Goal: Information Seeking & Learning: Learn about a topic

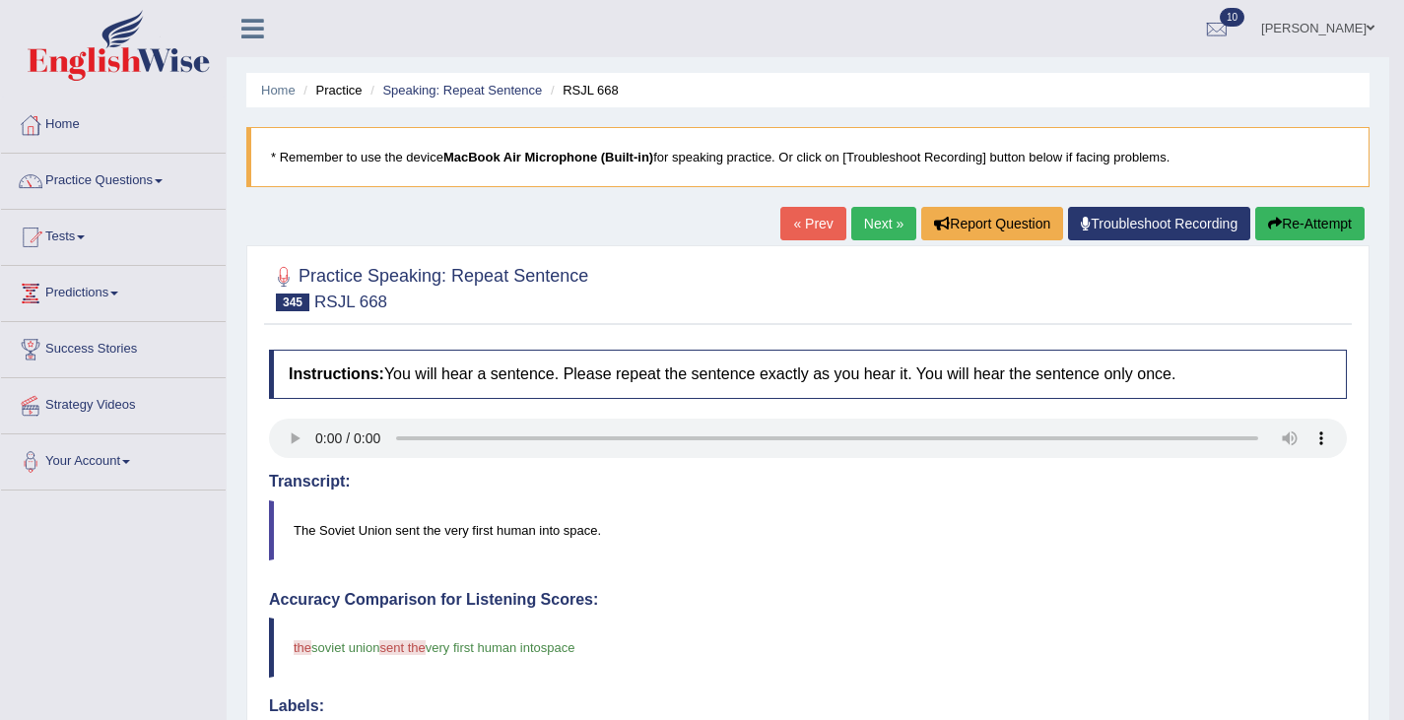
click at [1307, 222] on button "Re-Attempt" at bounding box center [1309, 223] width 109 height 33
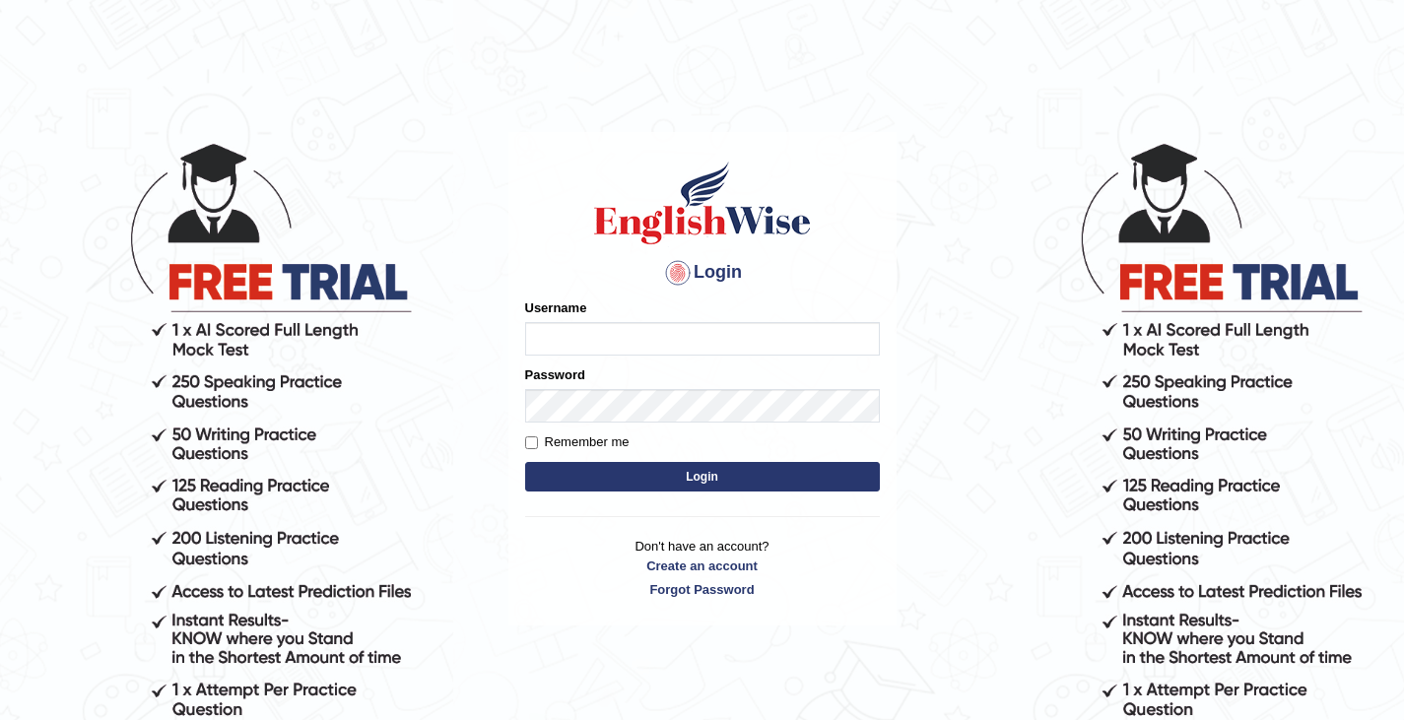
click at [560, 337] on input "Username" at bounding box center [702, 338] width 355 height 33
type input "0411980057"
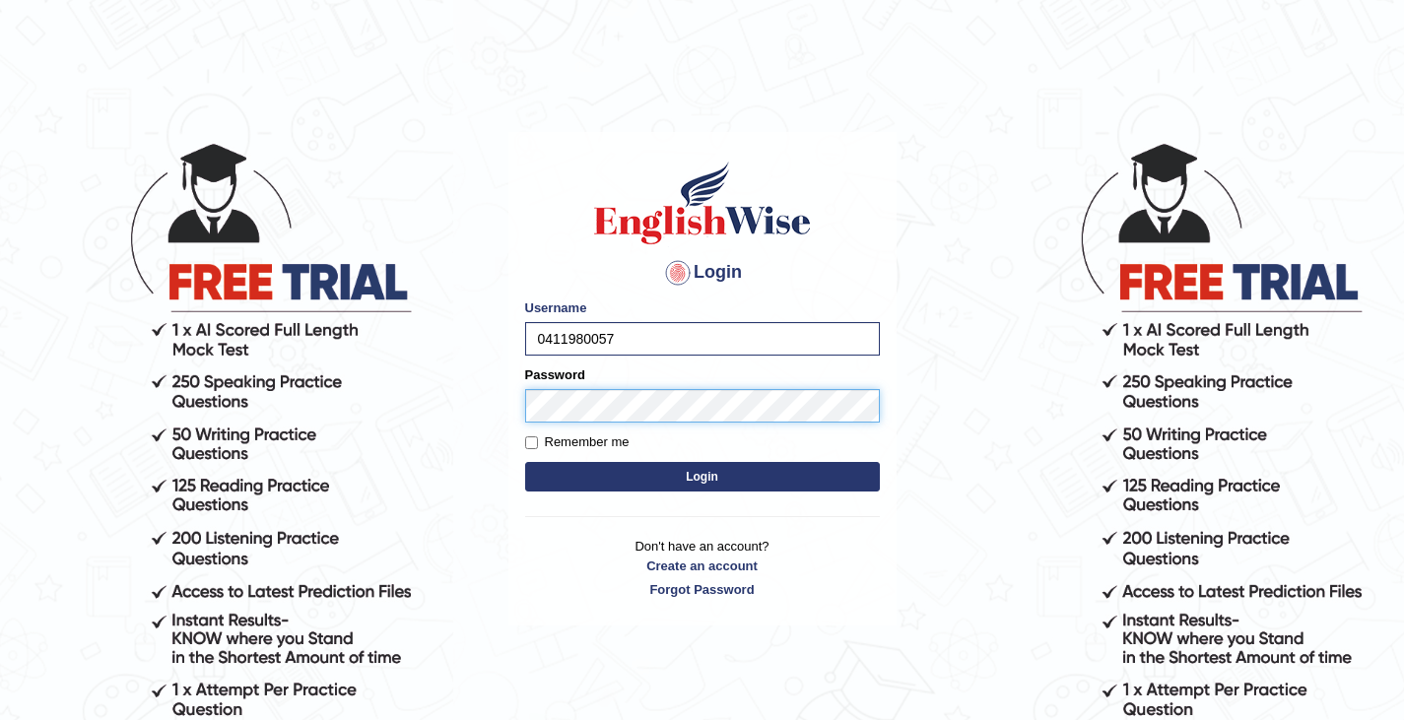
click at [525, 462] on button "Login" at bounding box center [702, 477] width 355 height 30
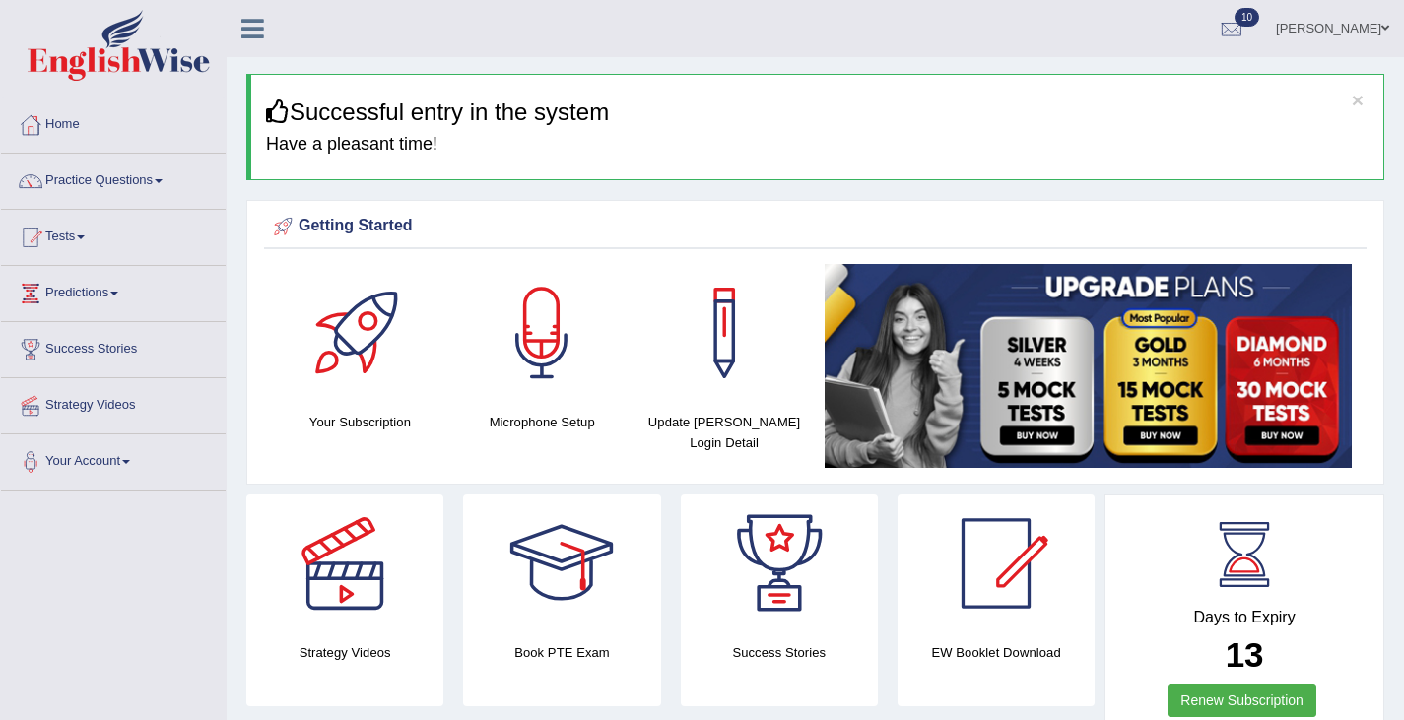
click at [80, 184] on link "Practice Questions" at bounding box center [113, 178] width 225 height 49
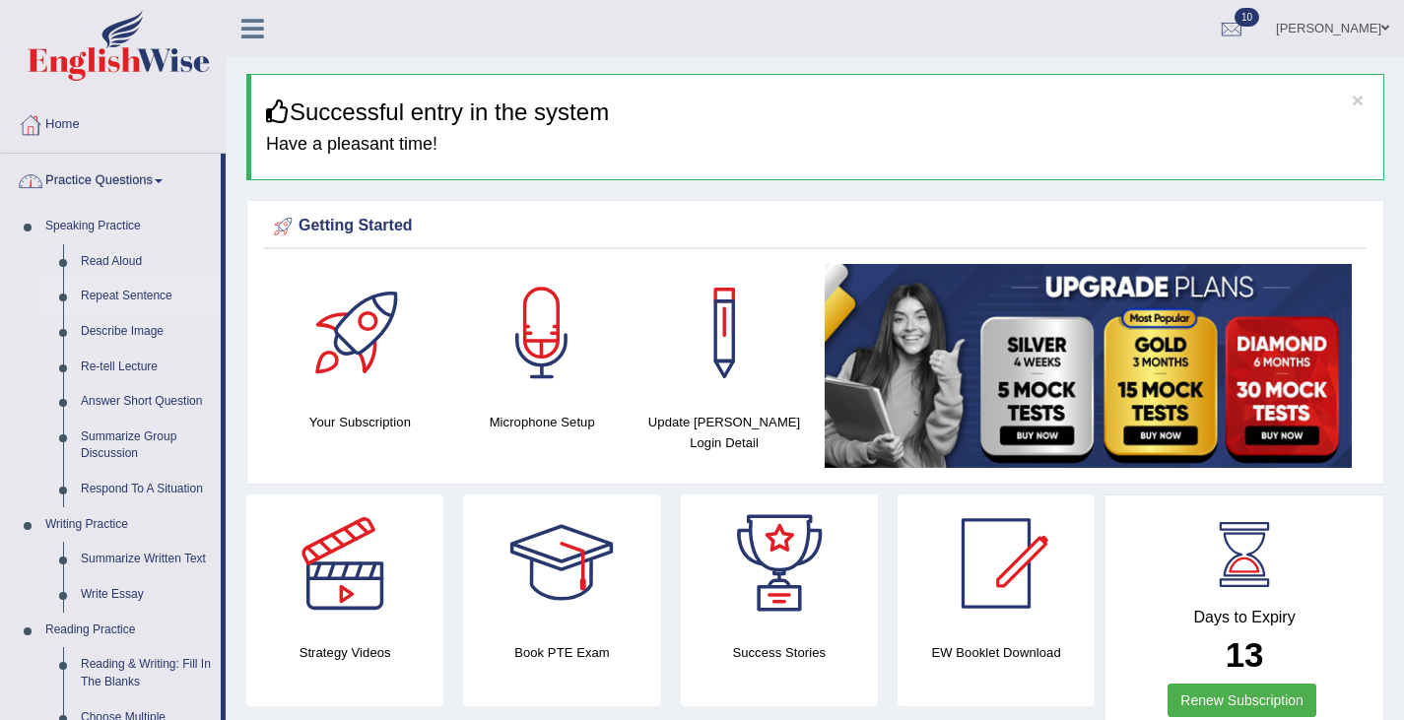
click at [116, 297] on link "Repeat Sentence" at bounding box center [146, 296] width 149 height 35
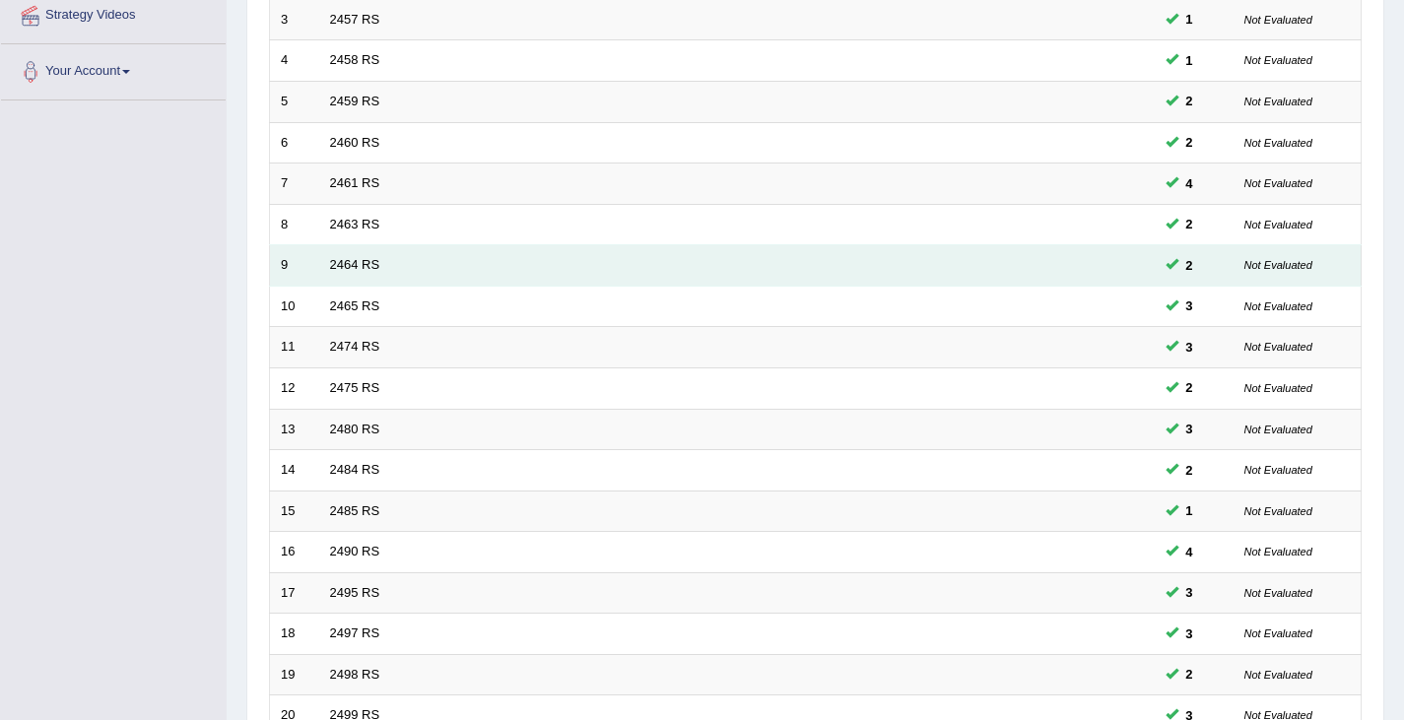
scroll to position [584, 0]
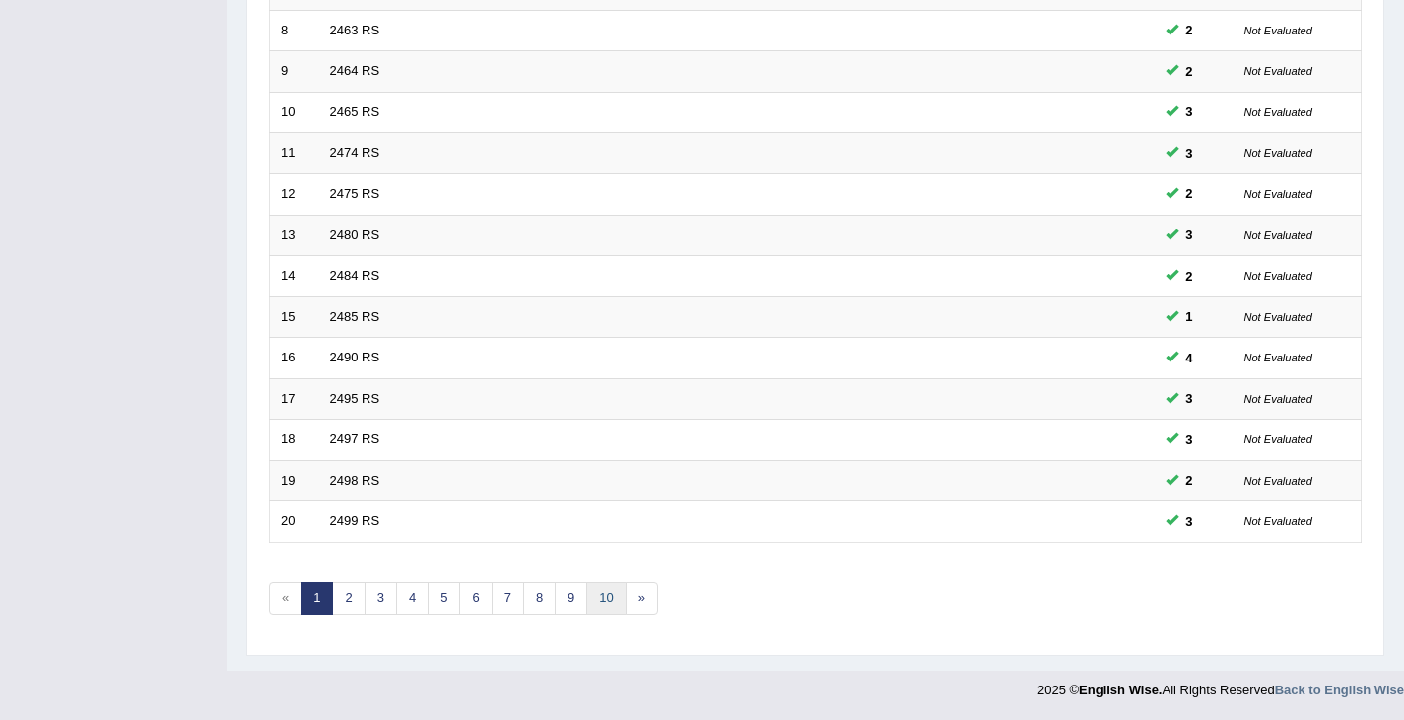
click at [605, 596] on link "10" at bounding box center [605, 598] width 39 height 33
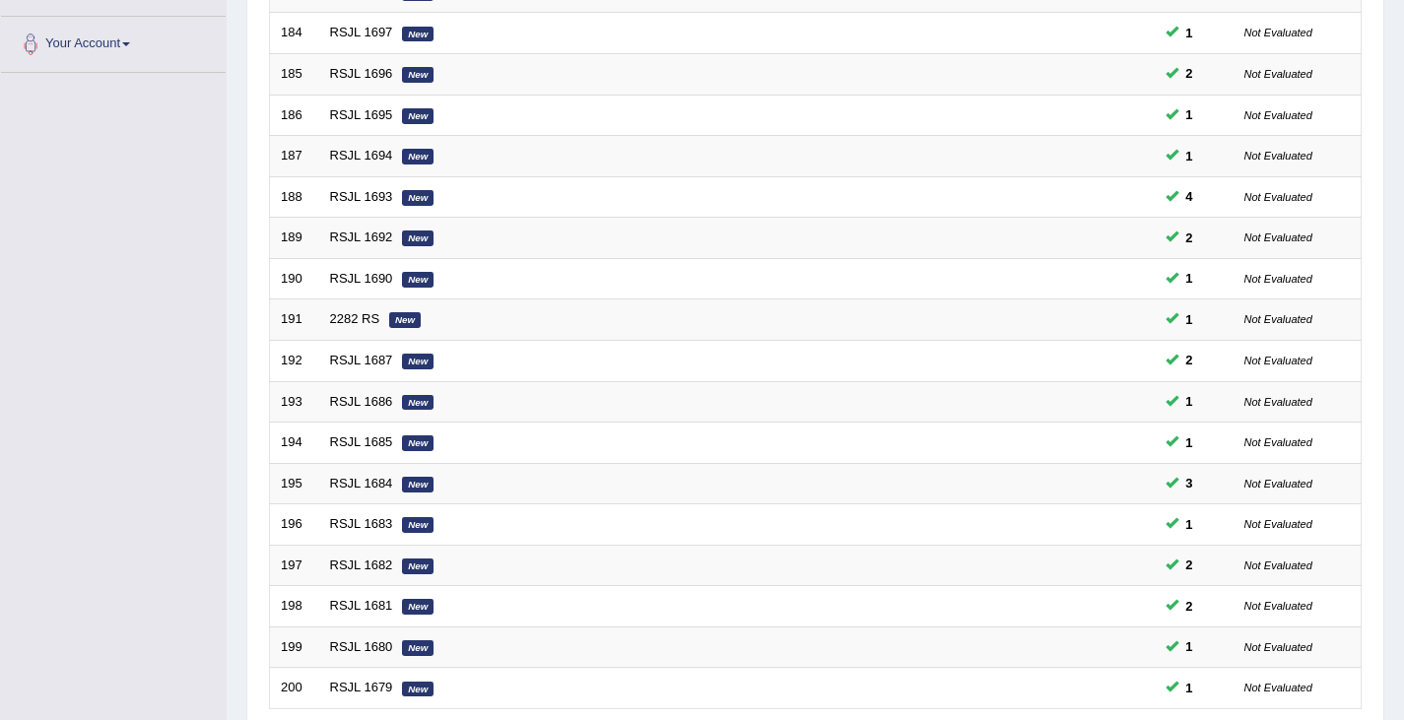
scroll to position [584, 0]
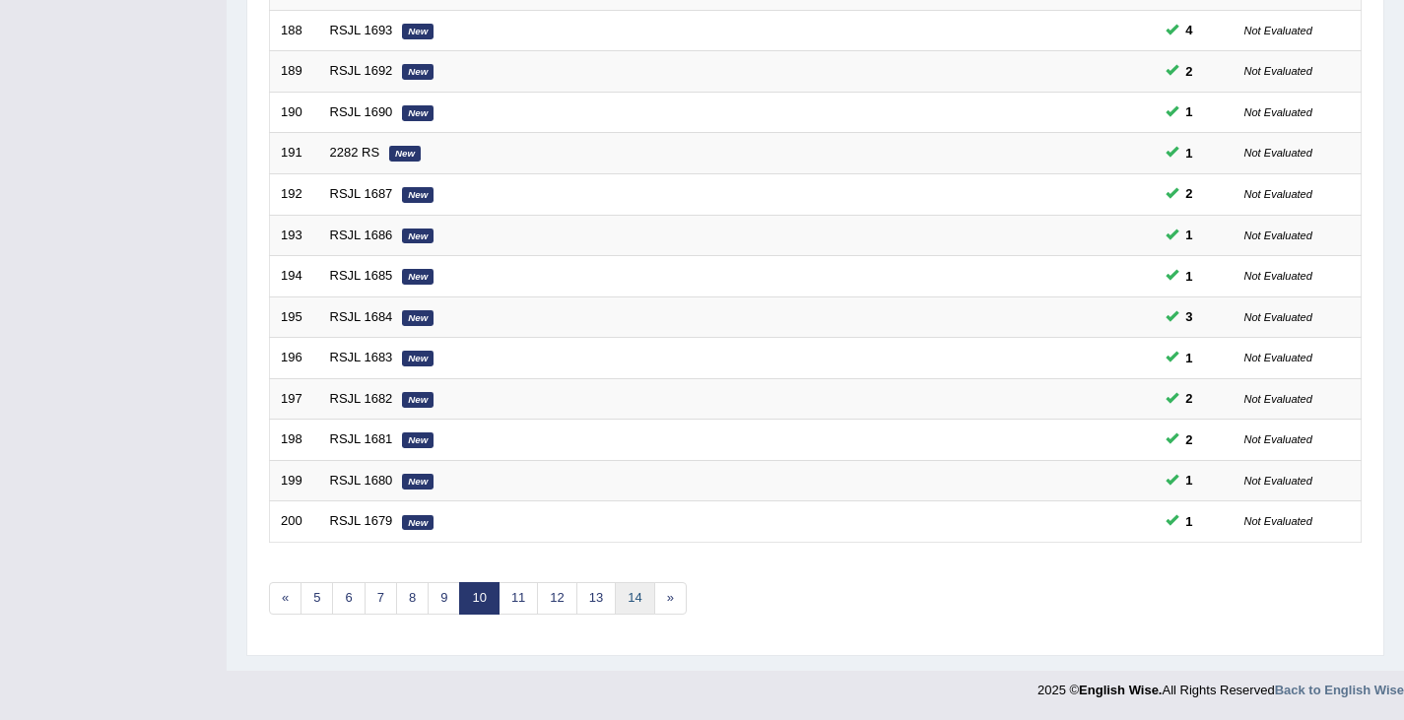
click at [642, 605] on link "14" at bounding box center [634, 598] width 39 height 33
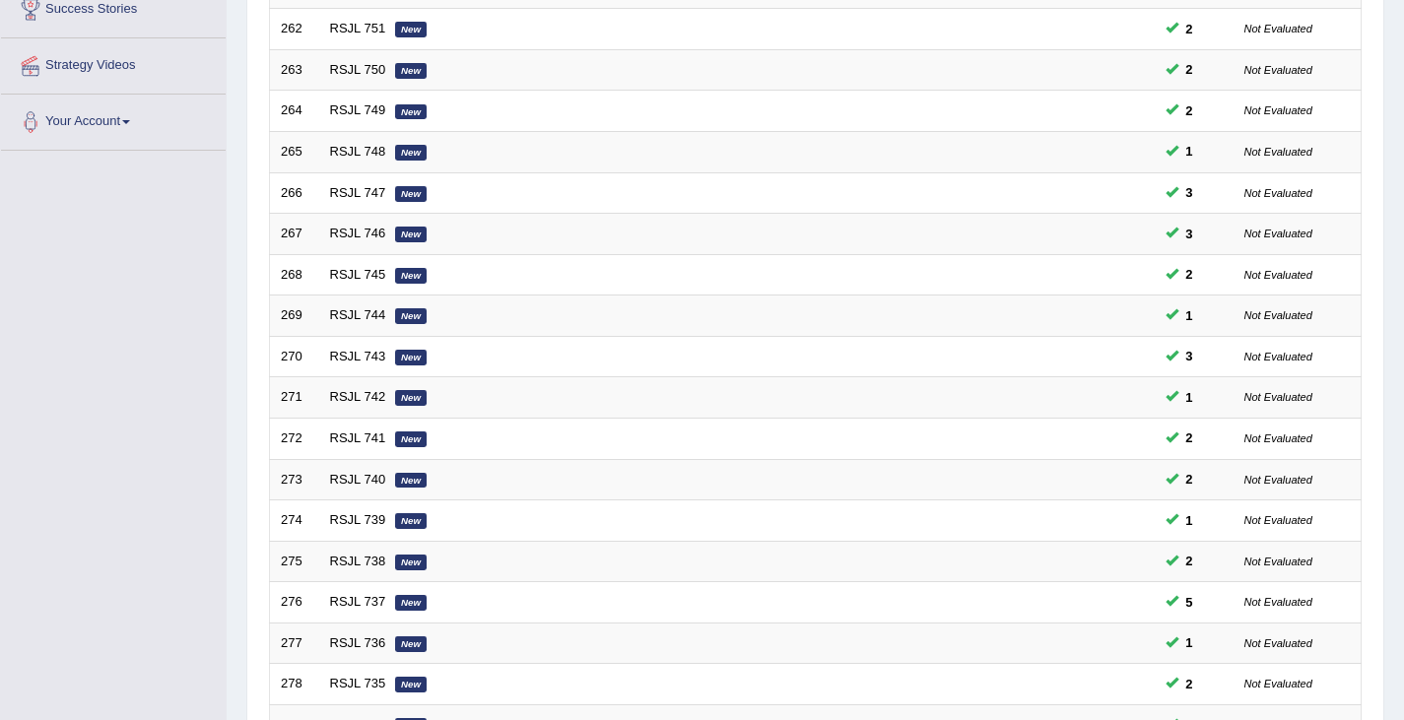
scroll to position [584, 0]
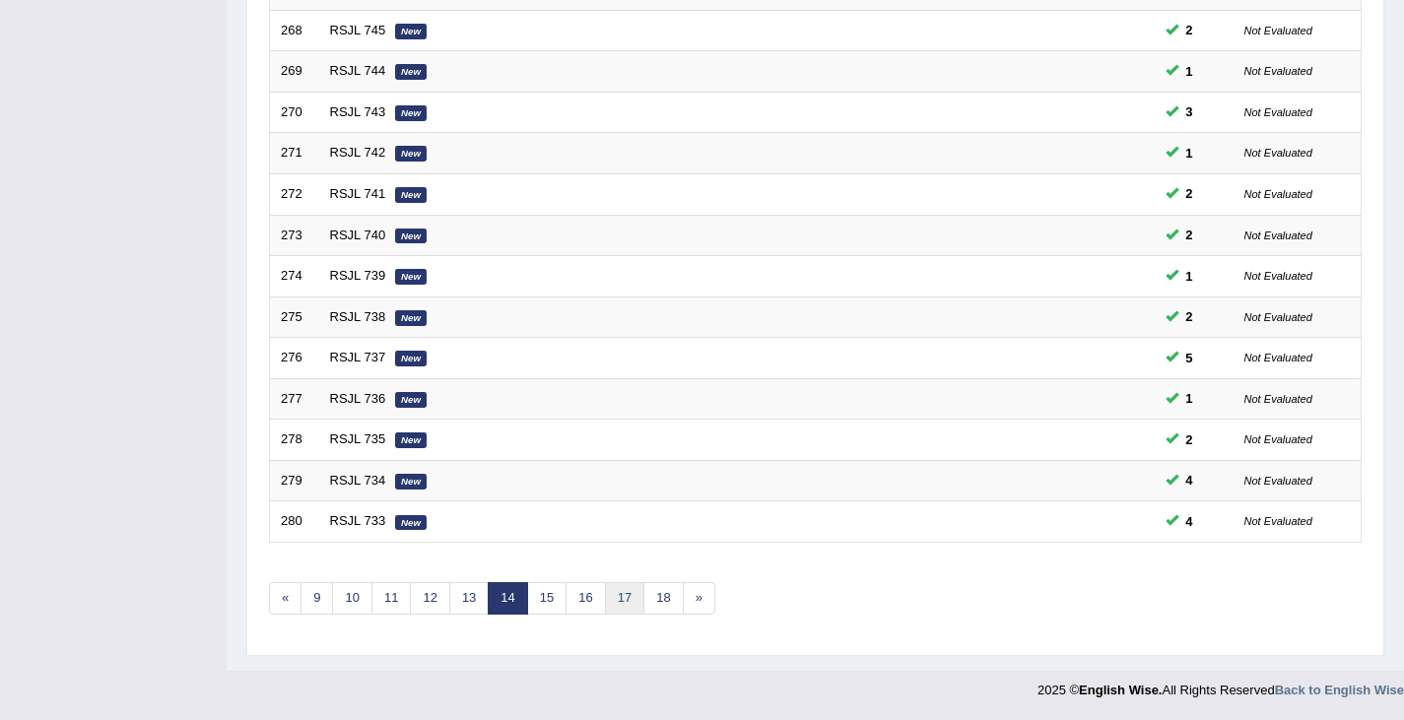
click at [626, 601] on link "17" at bounding box center [624, 598] width 39 height 33
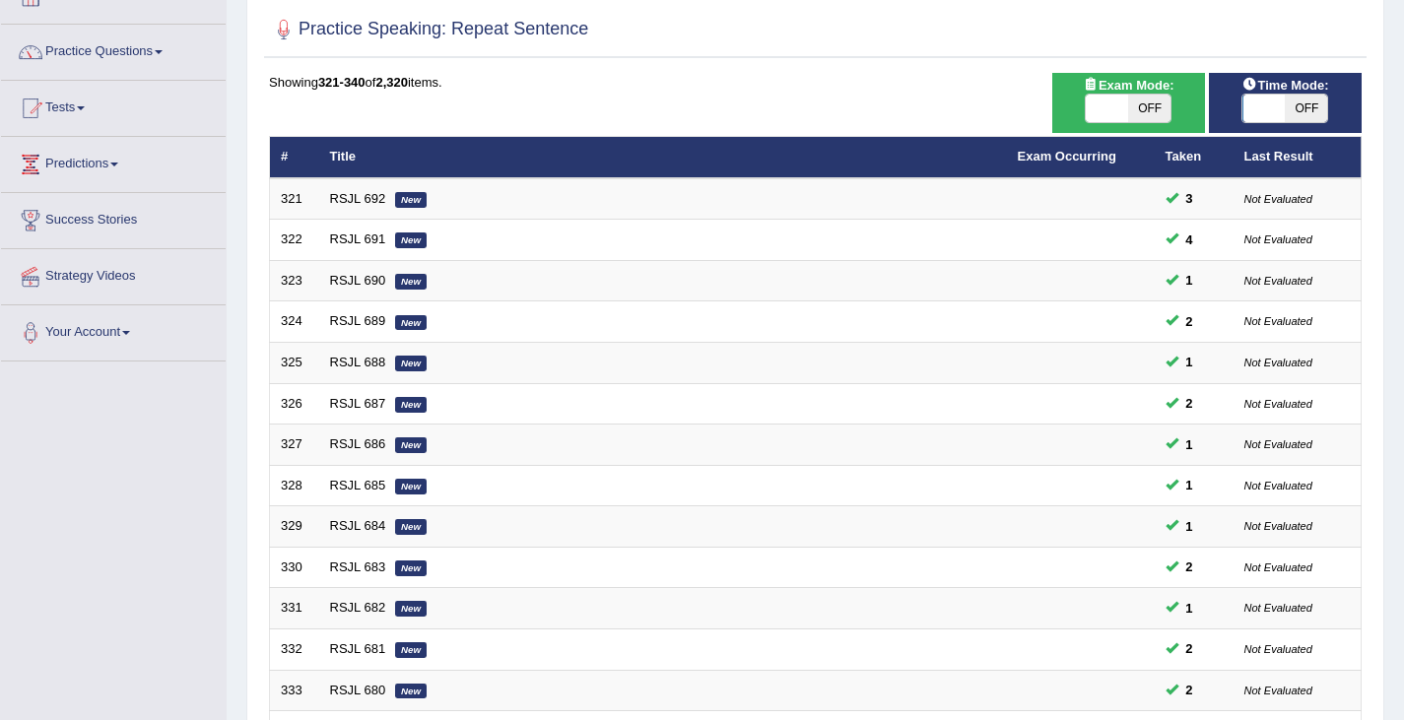
scroll to position [584, 0]
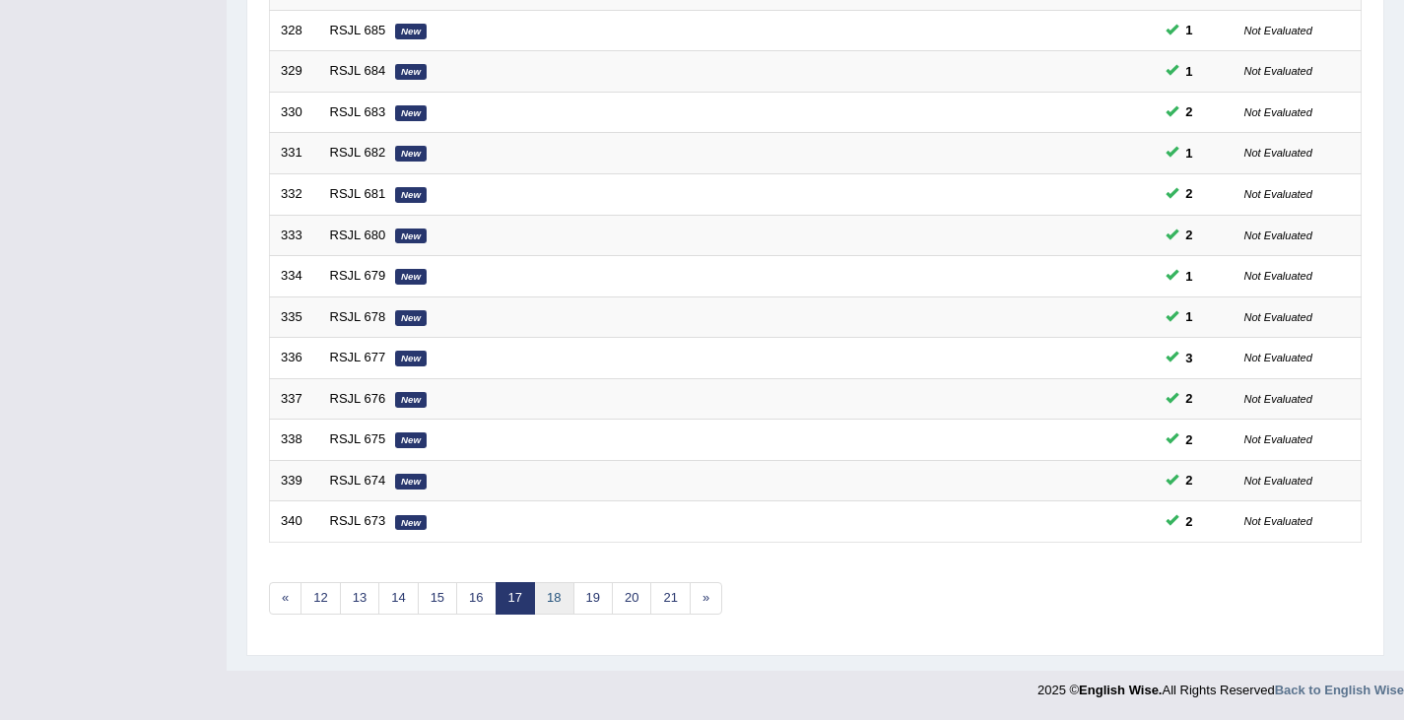
click at [556, 603] on link "18" at bounding box center [553, 598] width 39 height 33
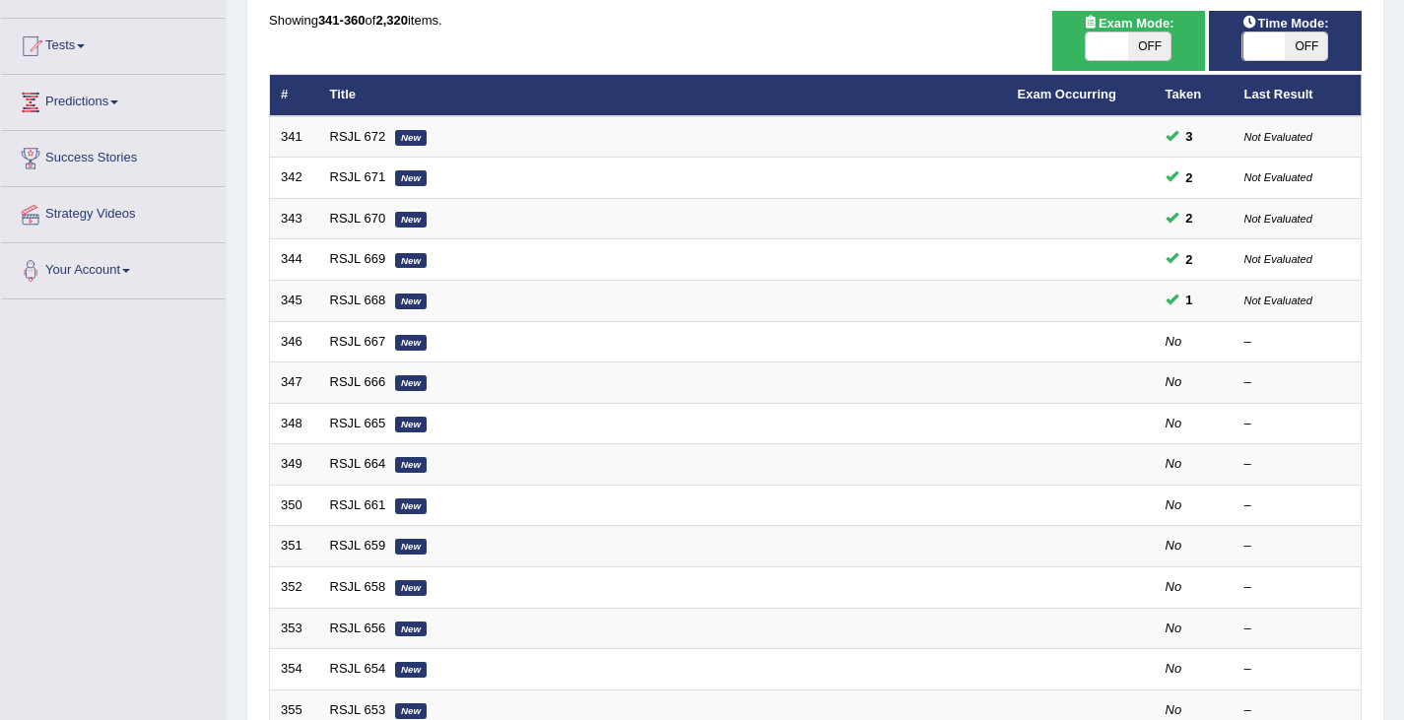
scroll to position [195, 0]
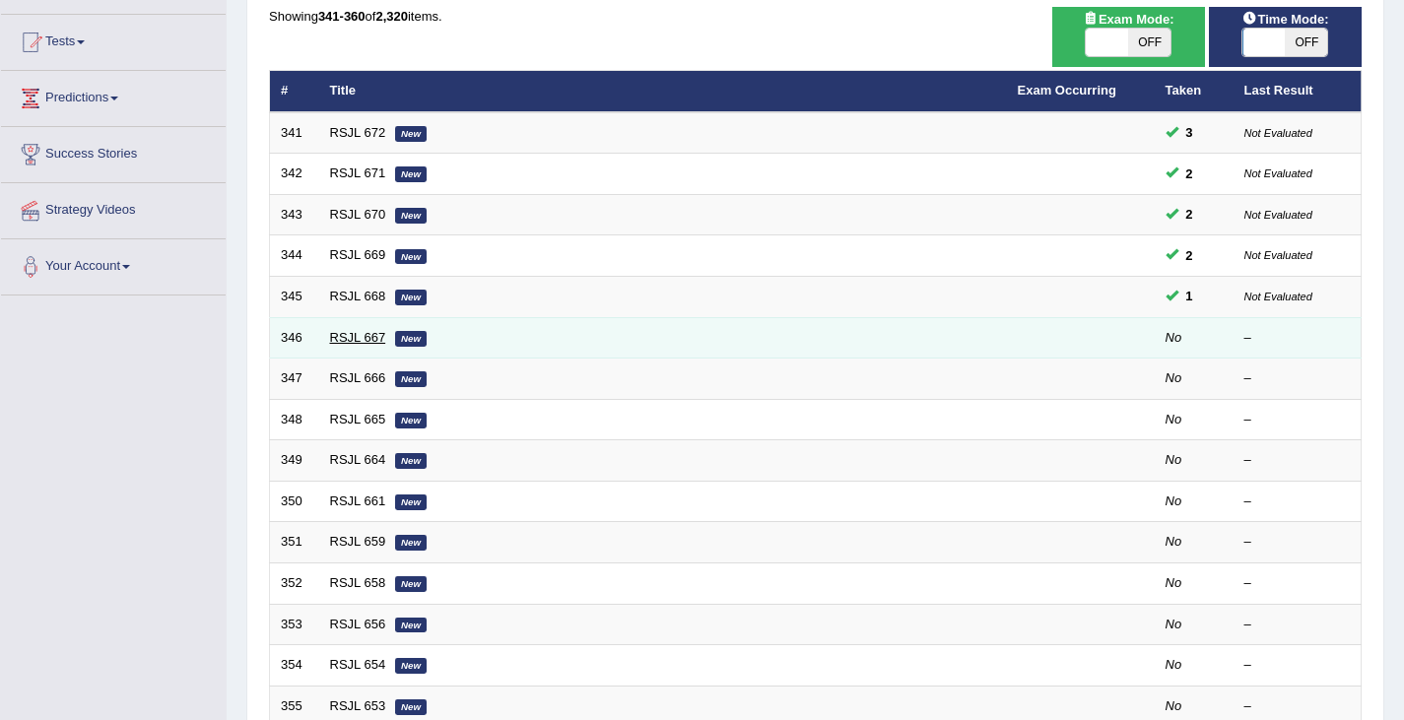
click at [368, 333] on link "RSJL 667" at bounding box center [358, 337] width 56 height 15
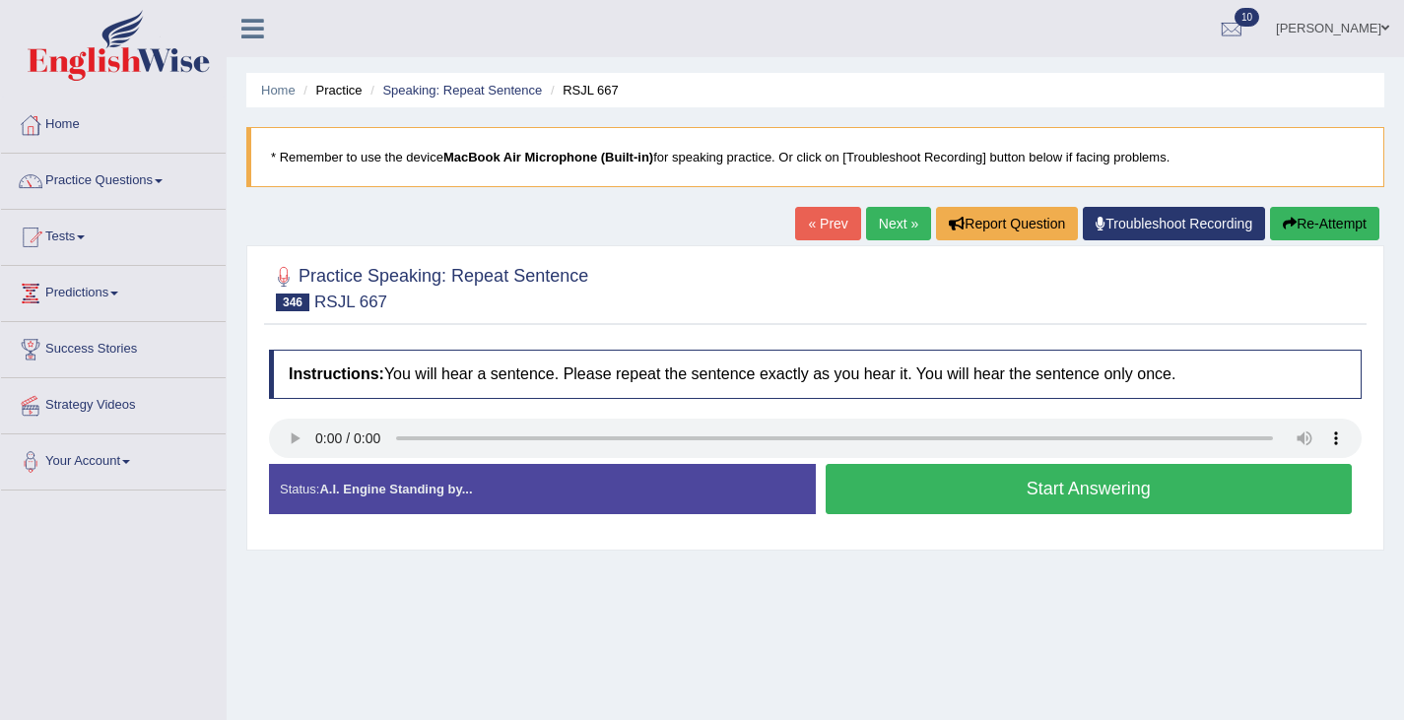
click at [934, 487] on button "Start Answering" at bounding box center [1088, 489] width 527 height 50
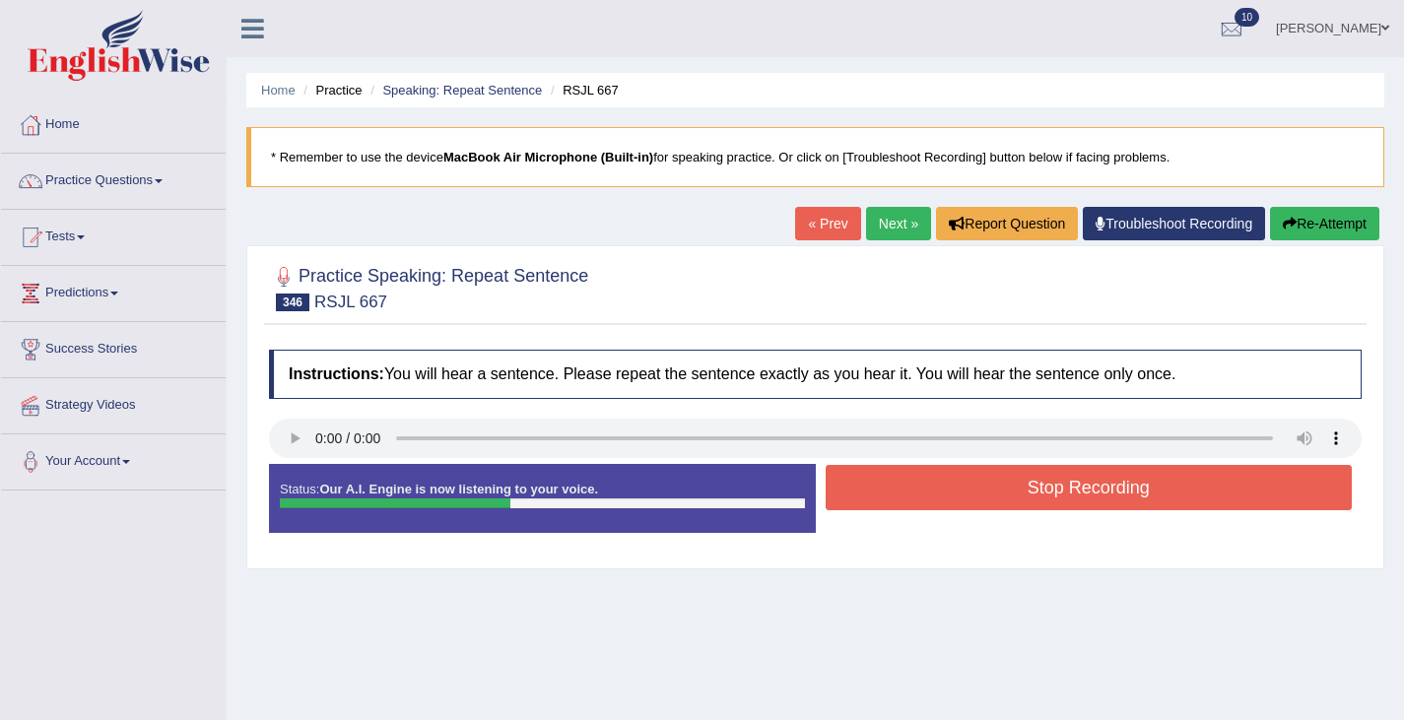
click at [934, 488] on button "Stop Recording" at bounding box center [1088, 487] width 527 height 45
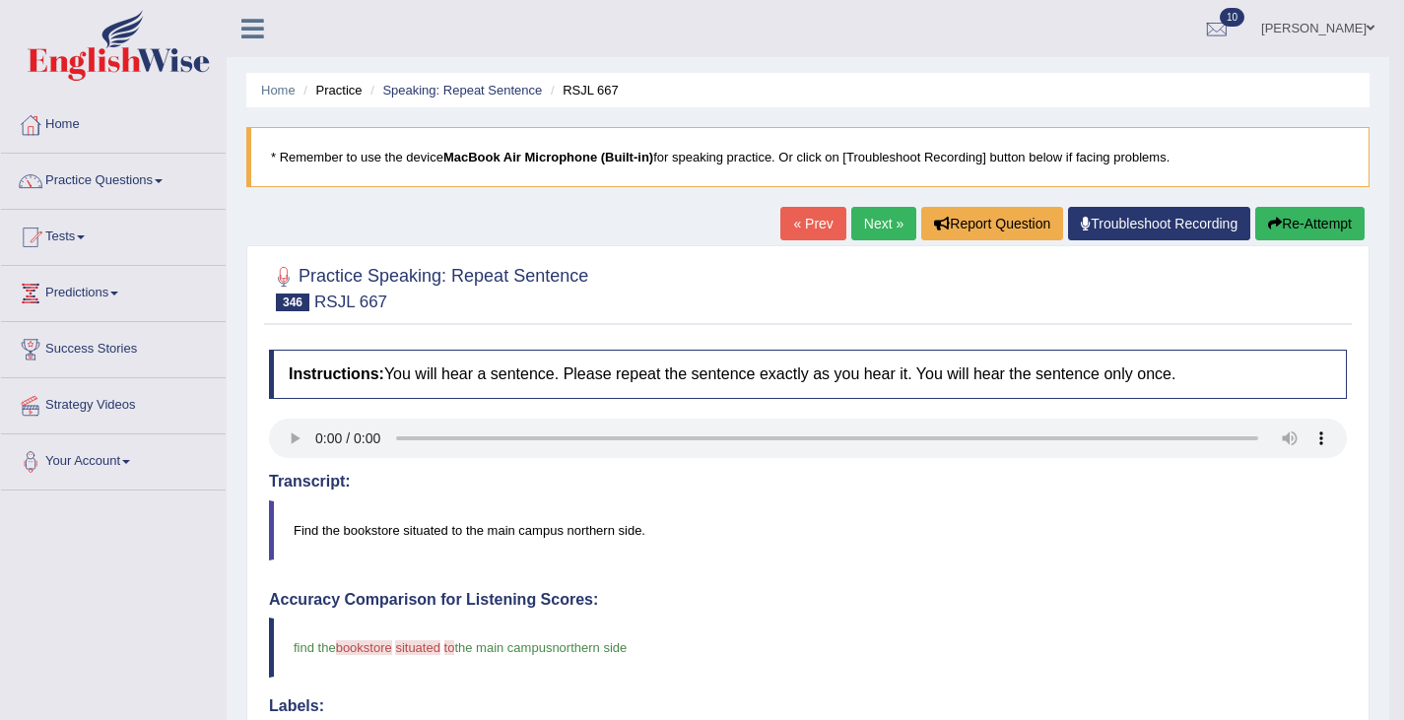
click at [1317, 227] on button "Re-Attempt" at bounding box center [1309, 223] width 109 height 33
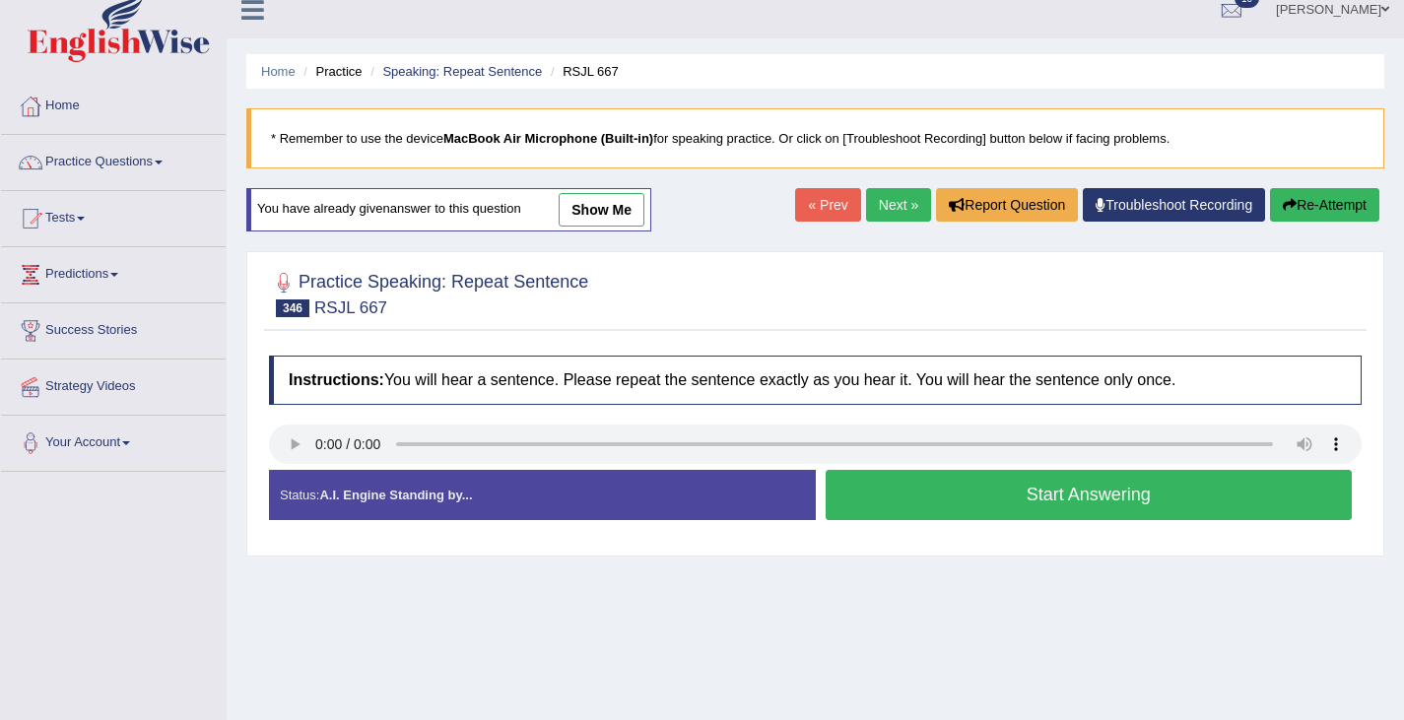
scroll to position [28, 0]
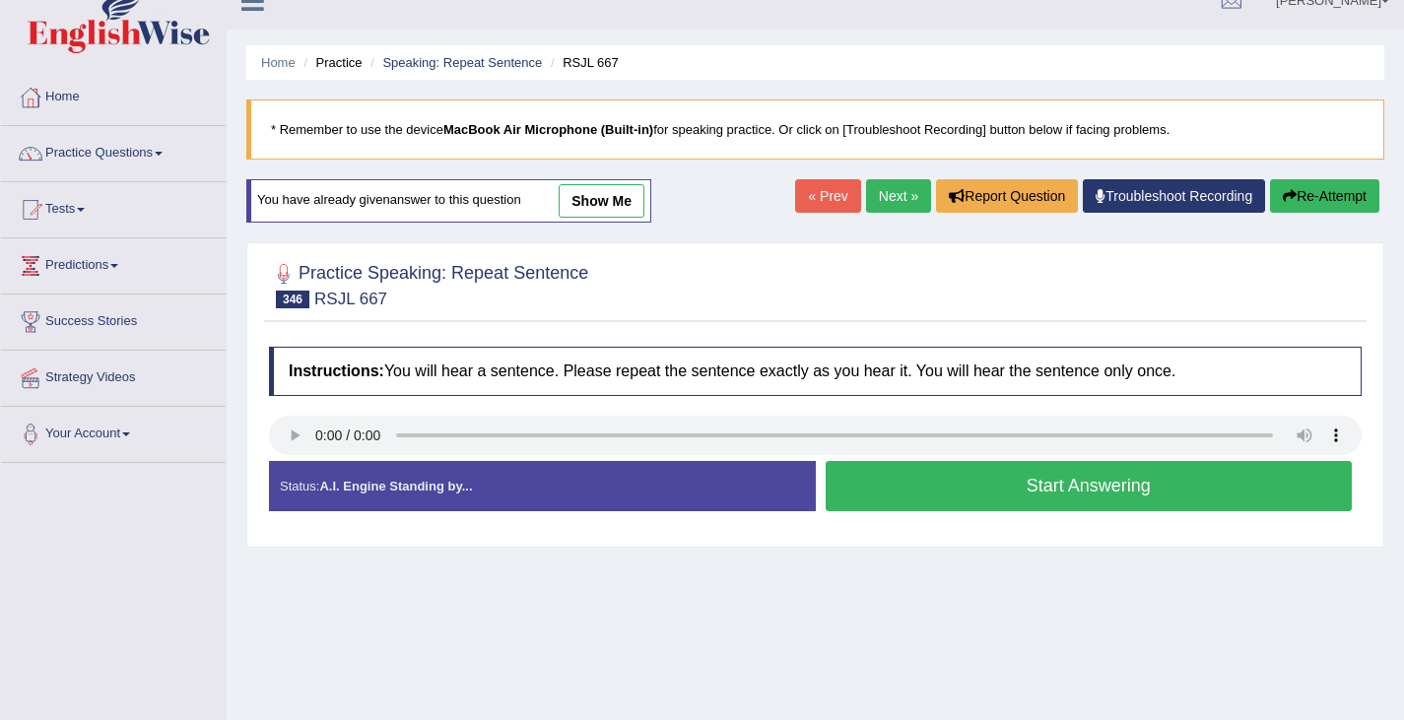
click at [1064, 502] on button "Start Answering" at bounding box center [1088, 486] width 527 height 50
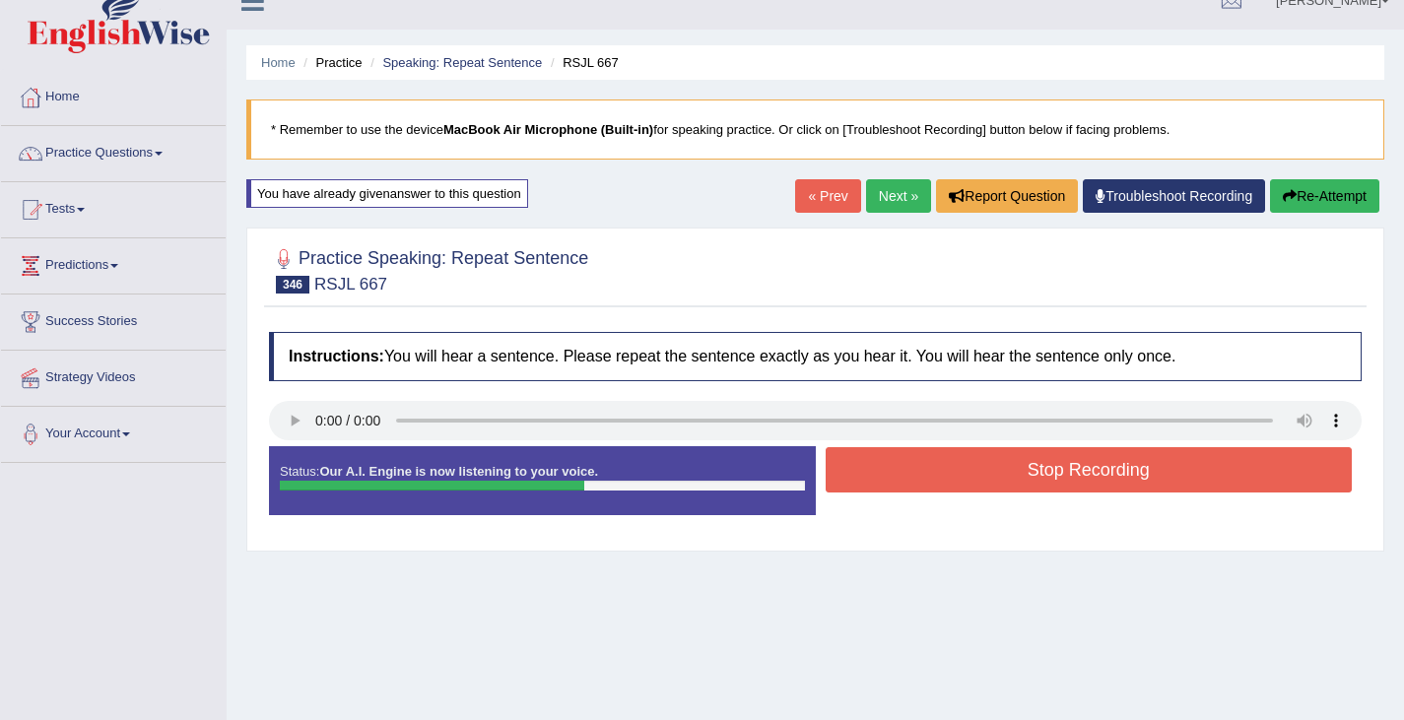
click at [1362, 195] on button "Re-Attempt" at bounding box center [1324, 195] width 109 height 33
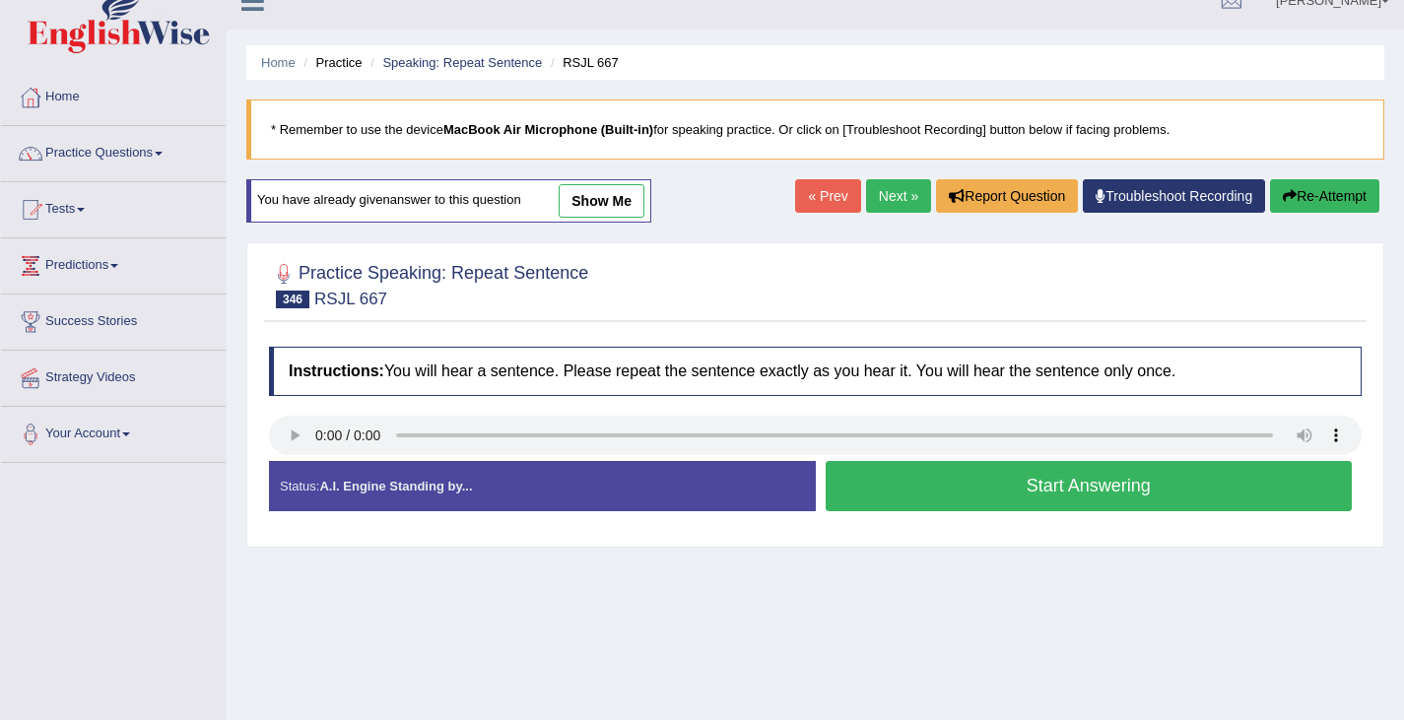
click at [965, 490] on button "Start Answering" at bounding box center [1088, 486] width 527 height 50
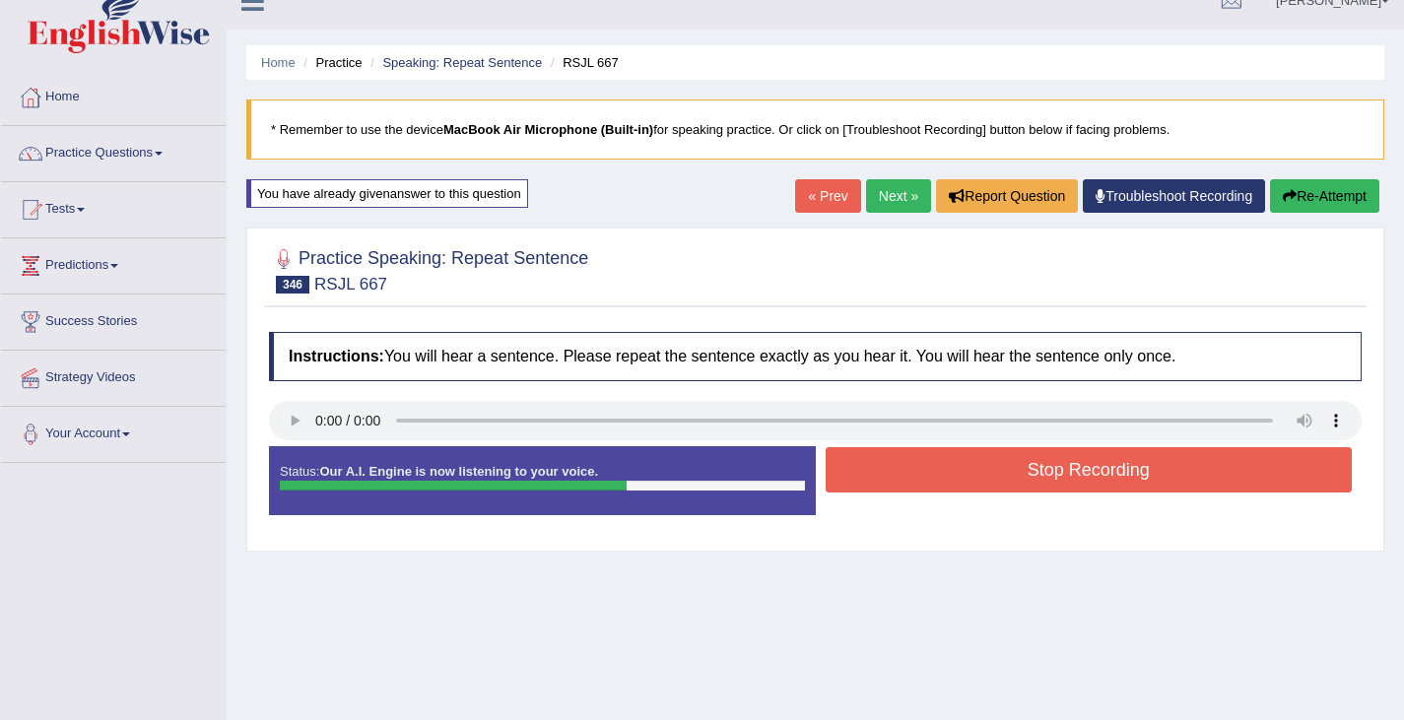
click at [1322, 189] on button "Re-Attempt" at bounding box center [1324, 195] width 109 height 33
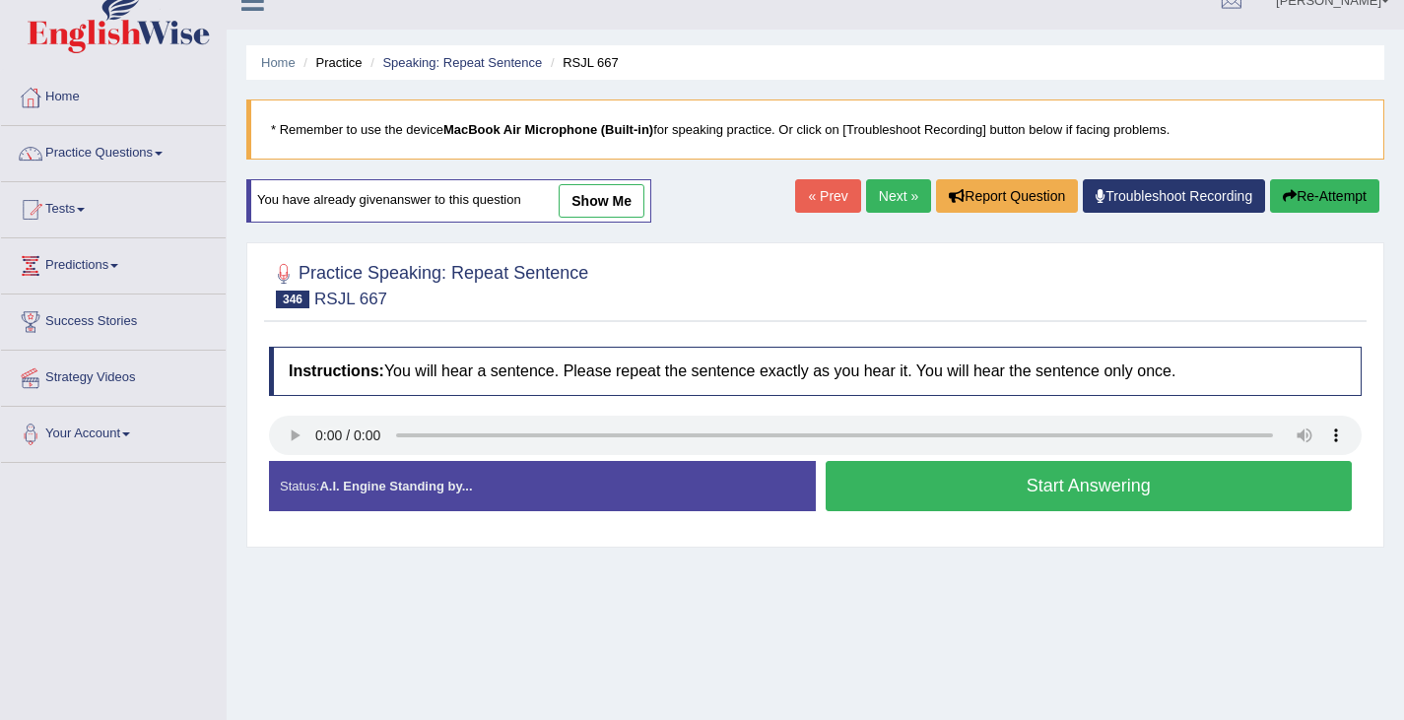
click at [933, 461] on button "Start Answering" at bounding box center [1088, 486] width 527 height 50
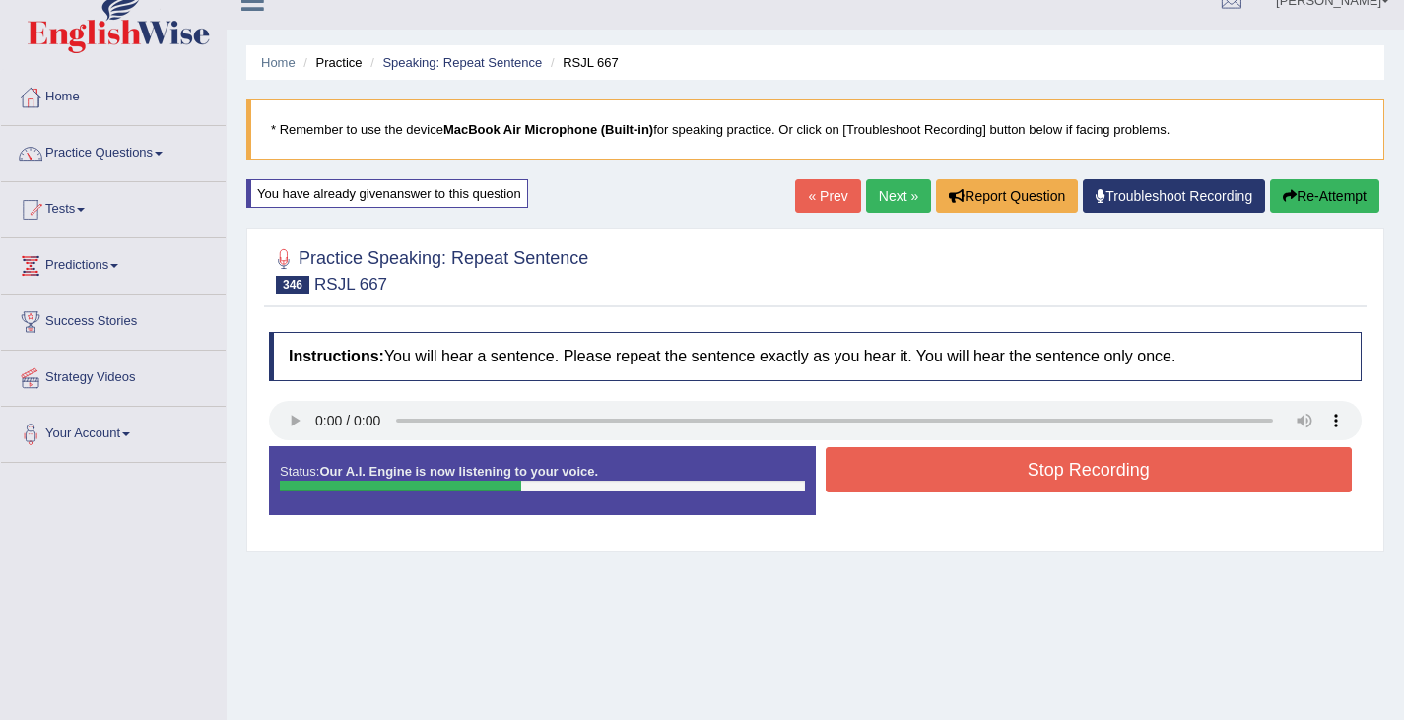
click at [933, 461] on button "Stop Recording" at bounding box center [1088, 469] width 527 height 45
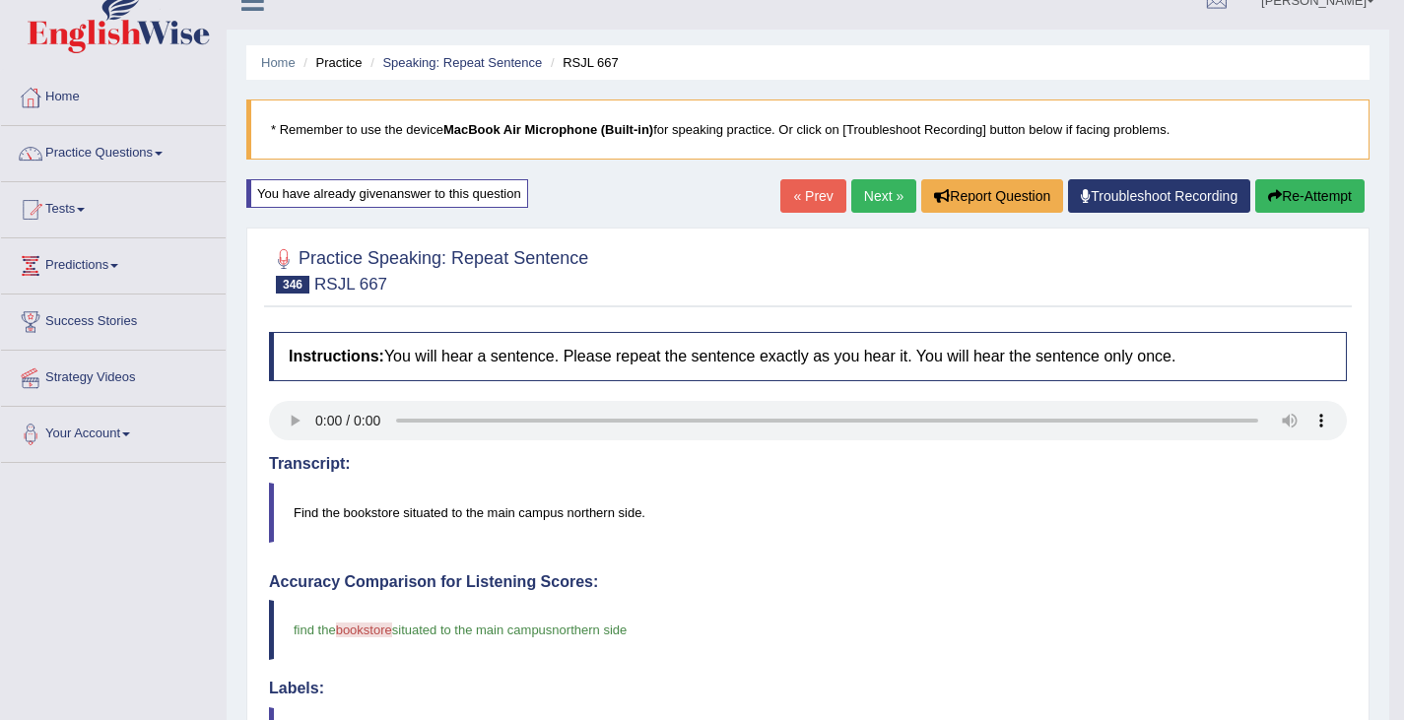
click at [361, 532] on blockquote "Find the bookstore situated to the main campus northern side." at bounding box center [808, 513] width 1078 height 60
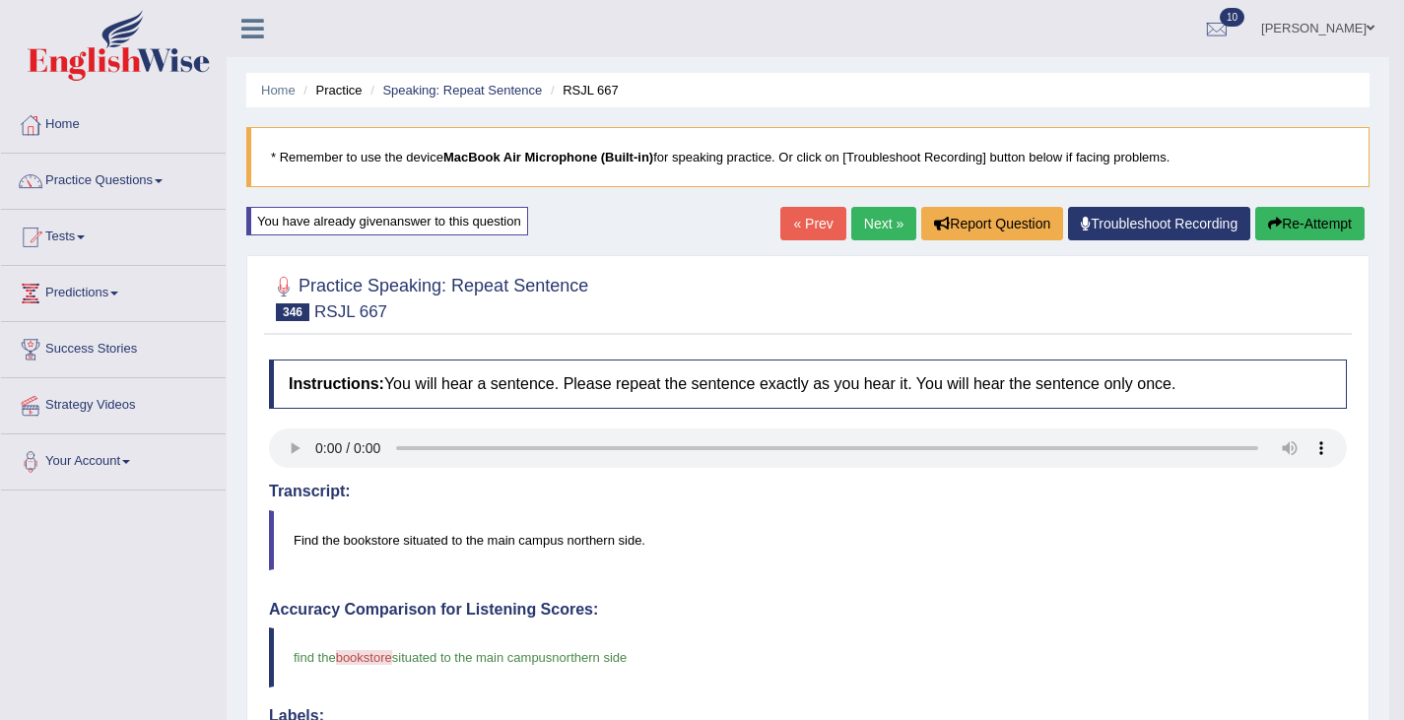
click at [1287, 233] on button "Re-Attempt" at bounding box center [1309, 223] width 109 height 33
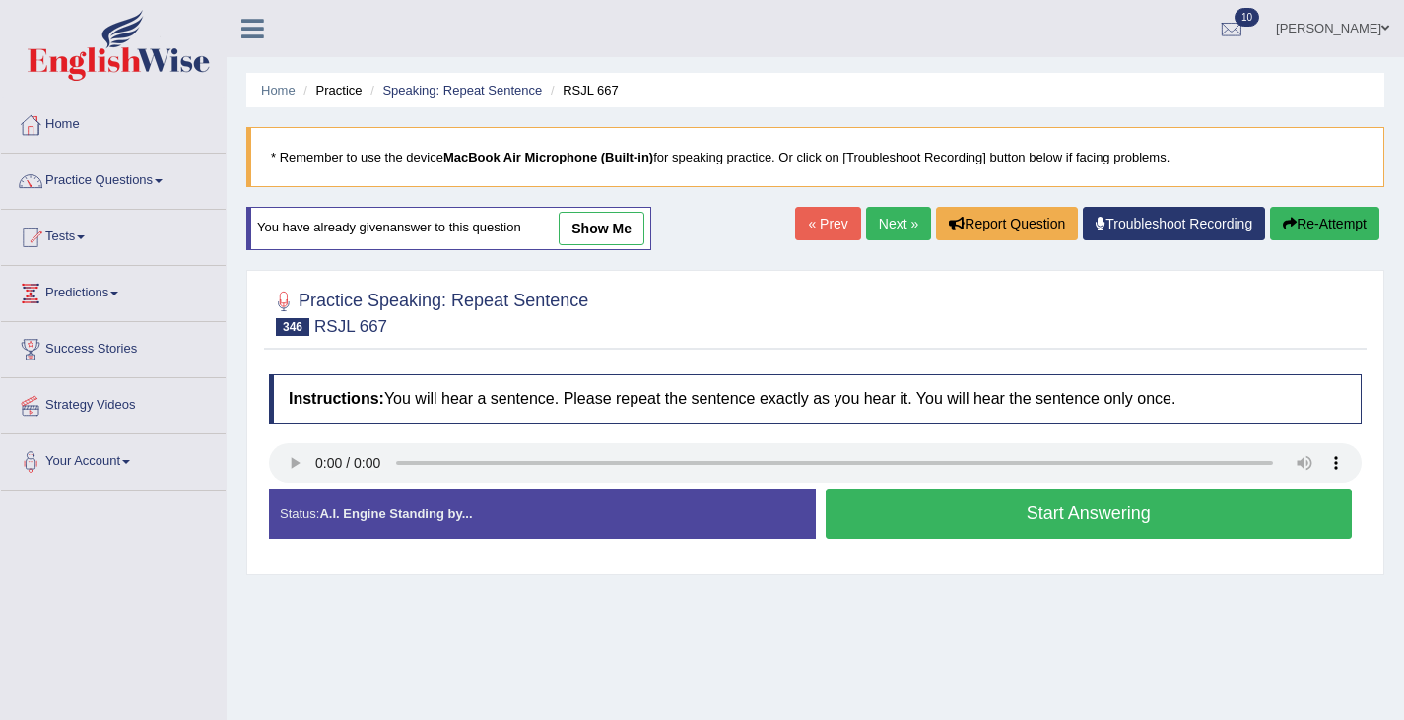
click at [959, 534] on button "Start Answering" at bounding box center [1088, 514] width 527 height 50
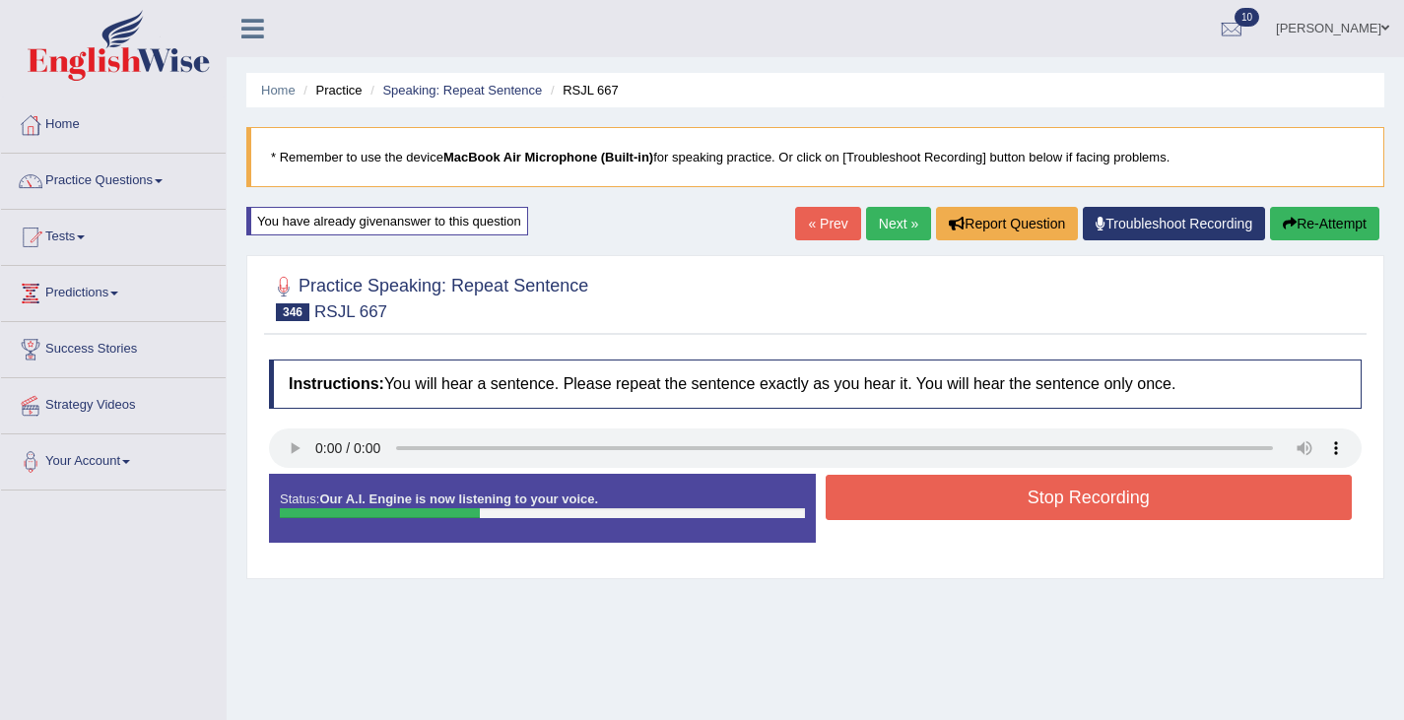
click at [964, 500] on button "Stop Recording" at bounding box center [1088, 497] width 527 height 45
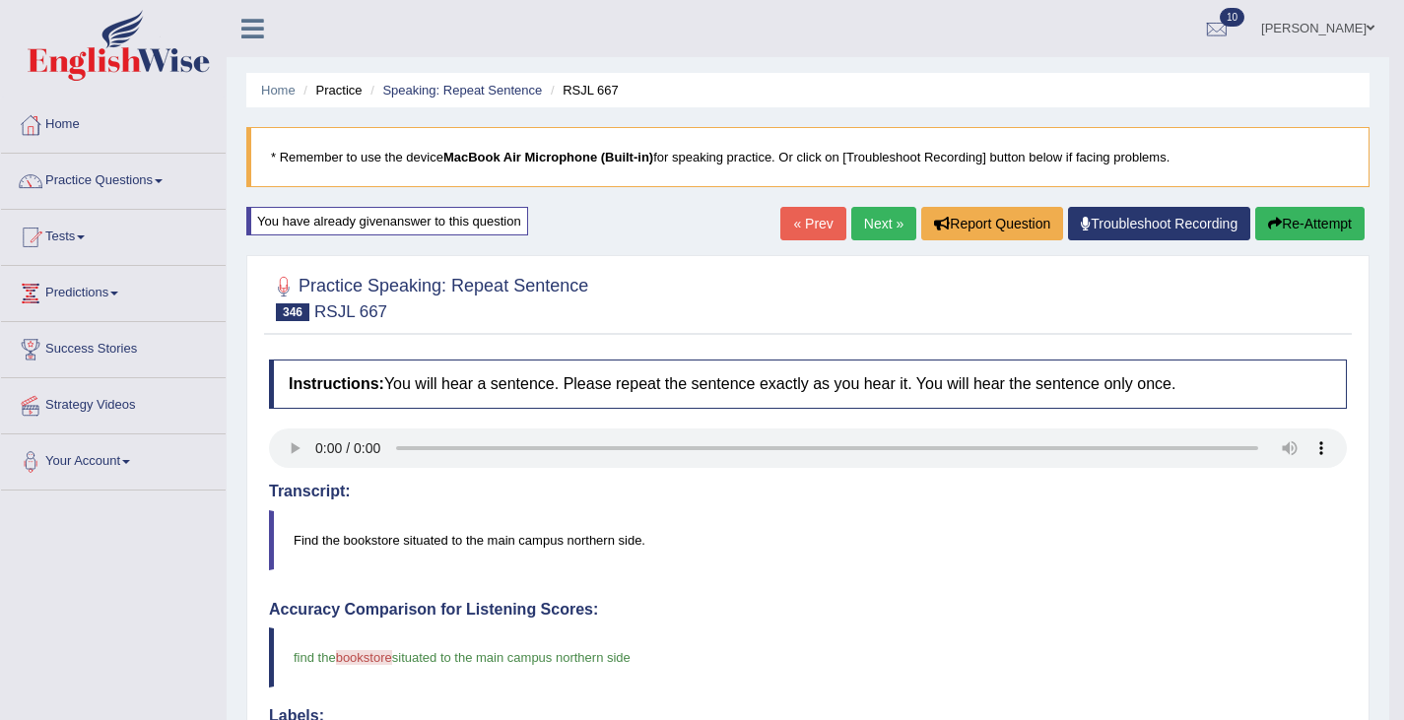
click at [866, 221] on link "Next »" at bounding box center [883, 223] width 65 height 33
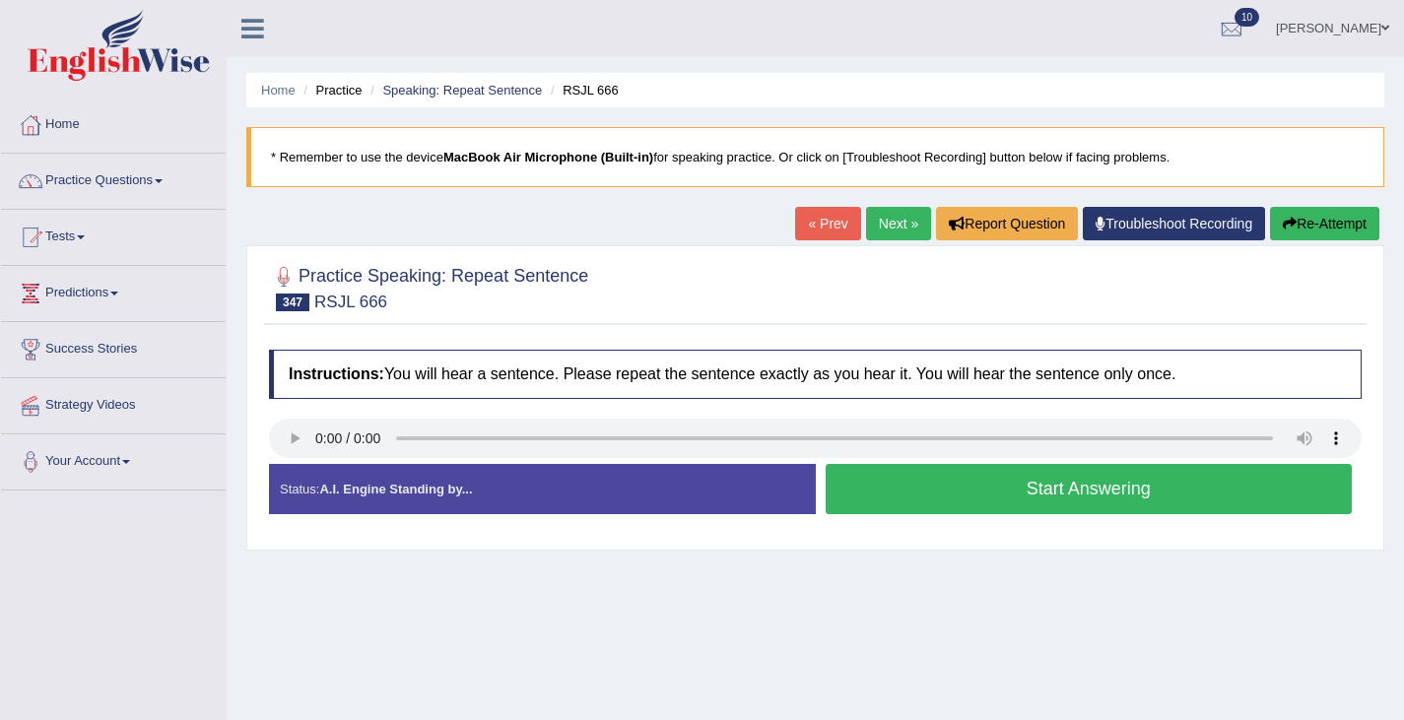
click at [989, 491] on button "Start Answering" at bounding box center [1088, 489] width 527 height 50
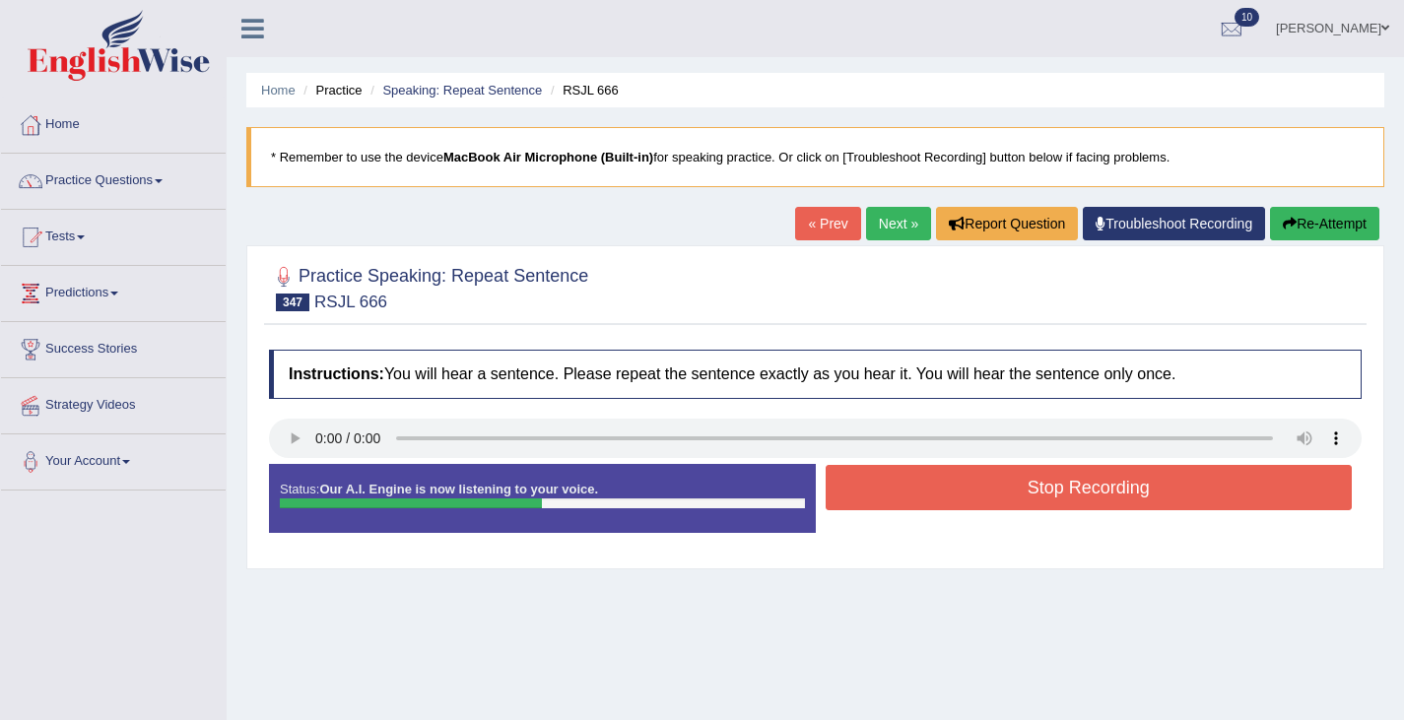
click at [989, 491] on button "Stop Recording" at bounding box center [1088, 487] width 527 height 45
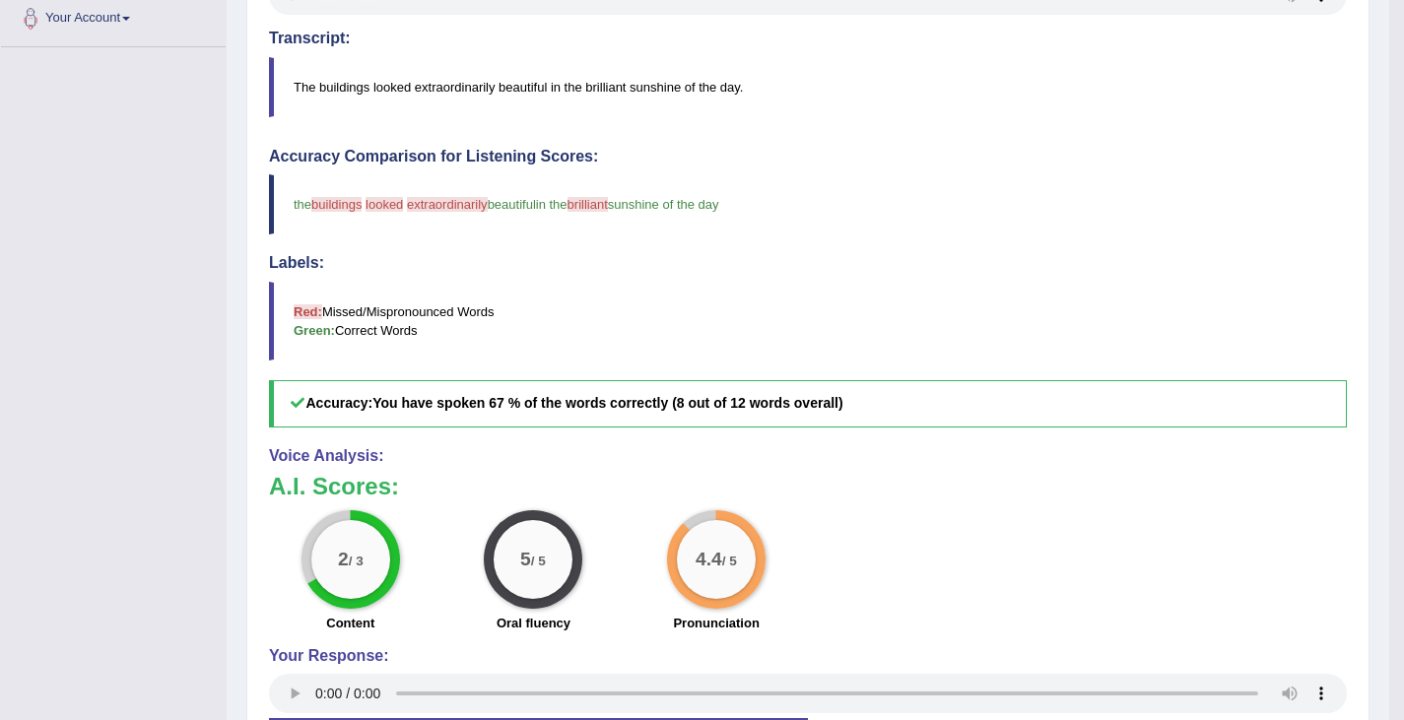
scroll to position [452, 0]
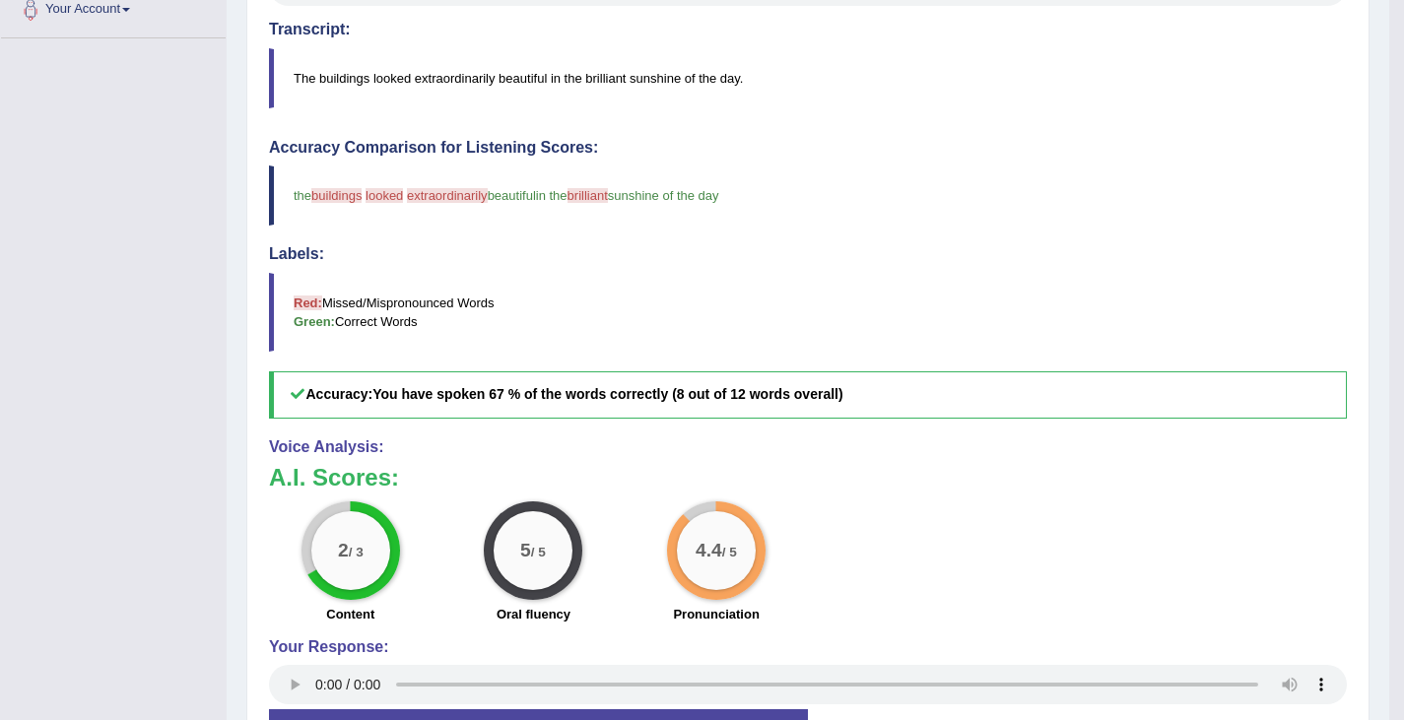
click at [989, 491] on h3 "A.I. Scores:" at bounding box center [808, 478] width 1078 height 26
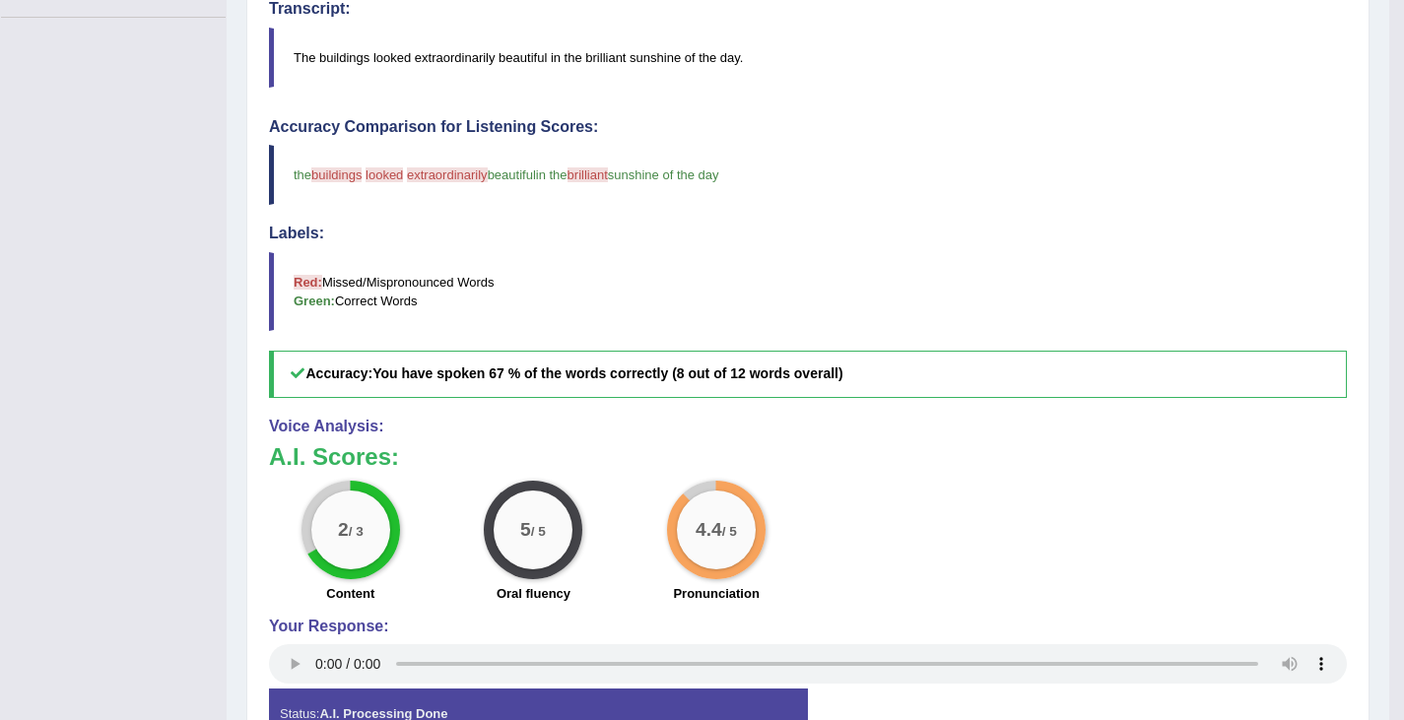
scroll to position [0, 0]
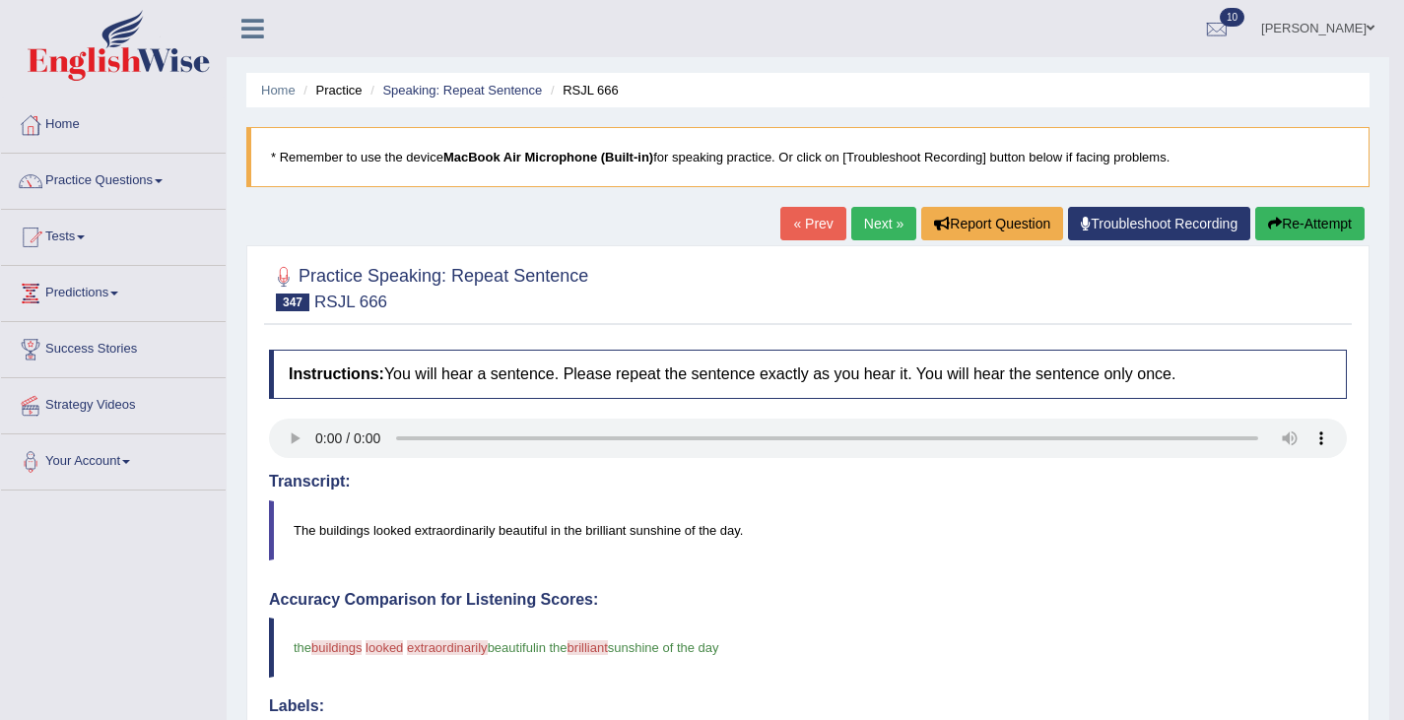
click at [1295, 217] on button "Re-Attempt" at bounding box center [1309, 223] width 109 height 33
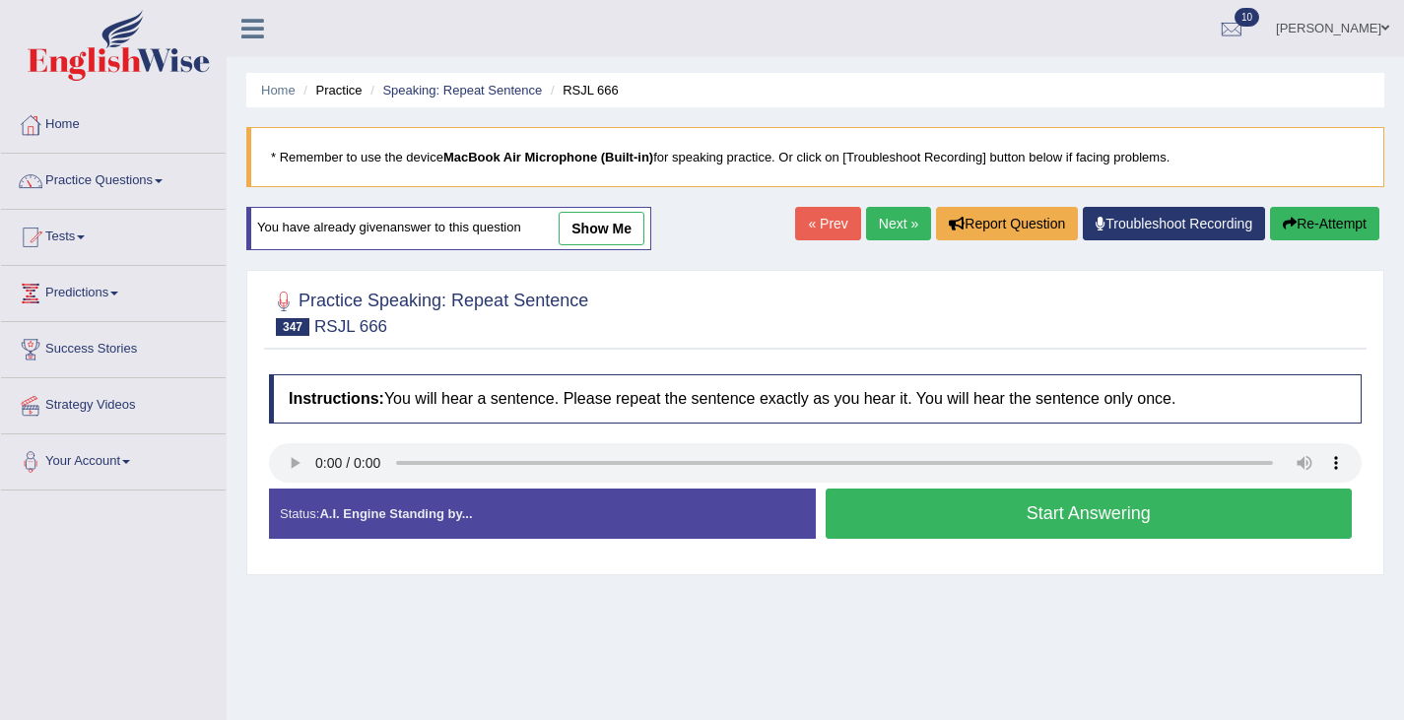
click at [1014, 500] on button "Start Answering" at bounding box center [1088, 514] width 527 height 50
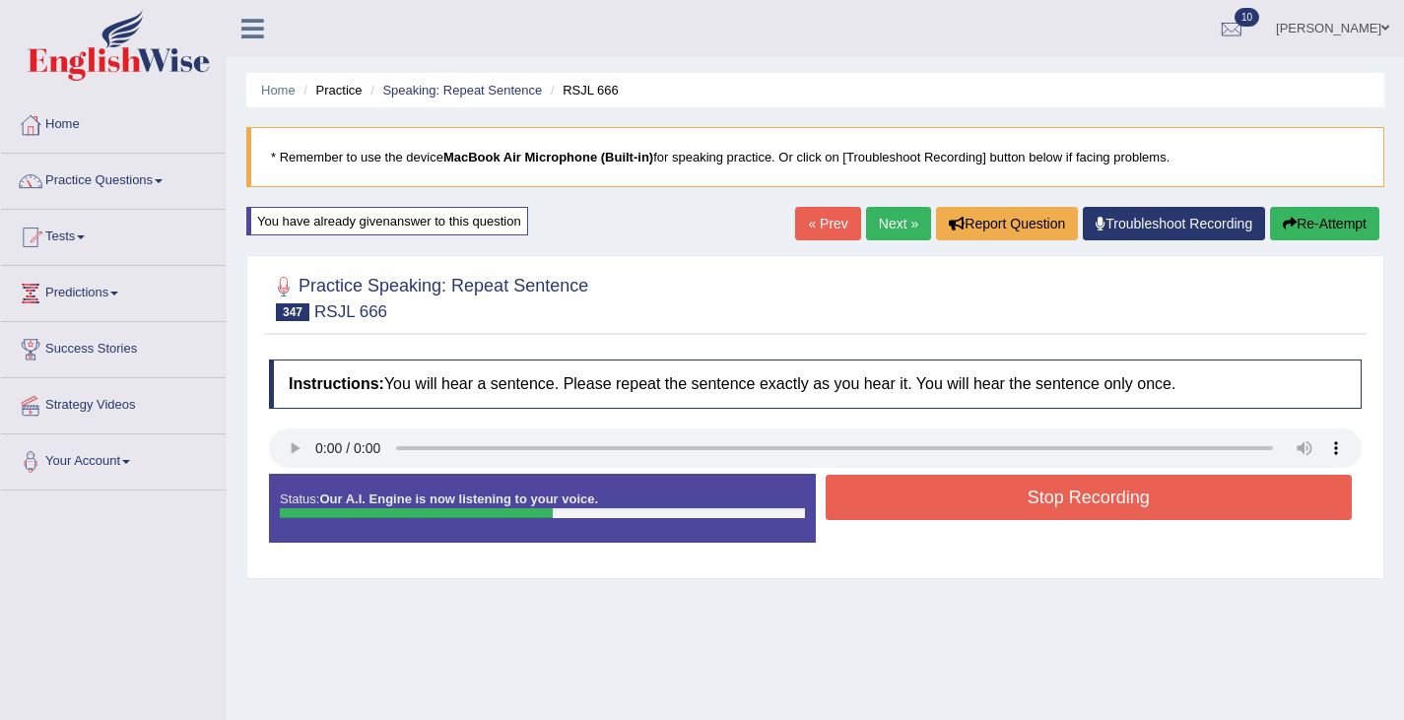
click at [1100, 491] on button "Stop Recording" at bounding box center [1088, 497] width 527 height 45
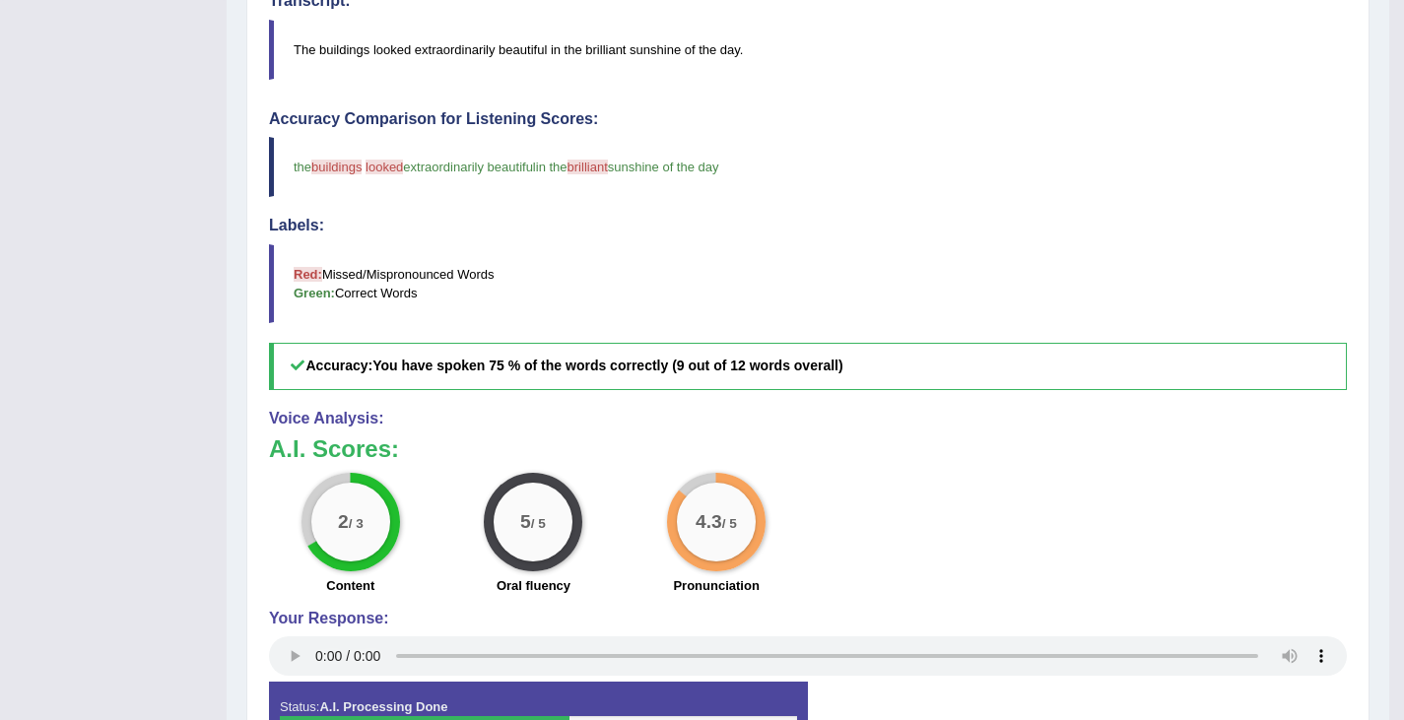
scroll to position [493, 0]
